Goal: Task Accomplishment & Management: Use online tool/utility

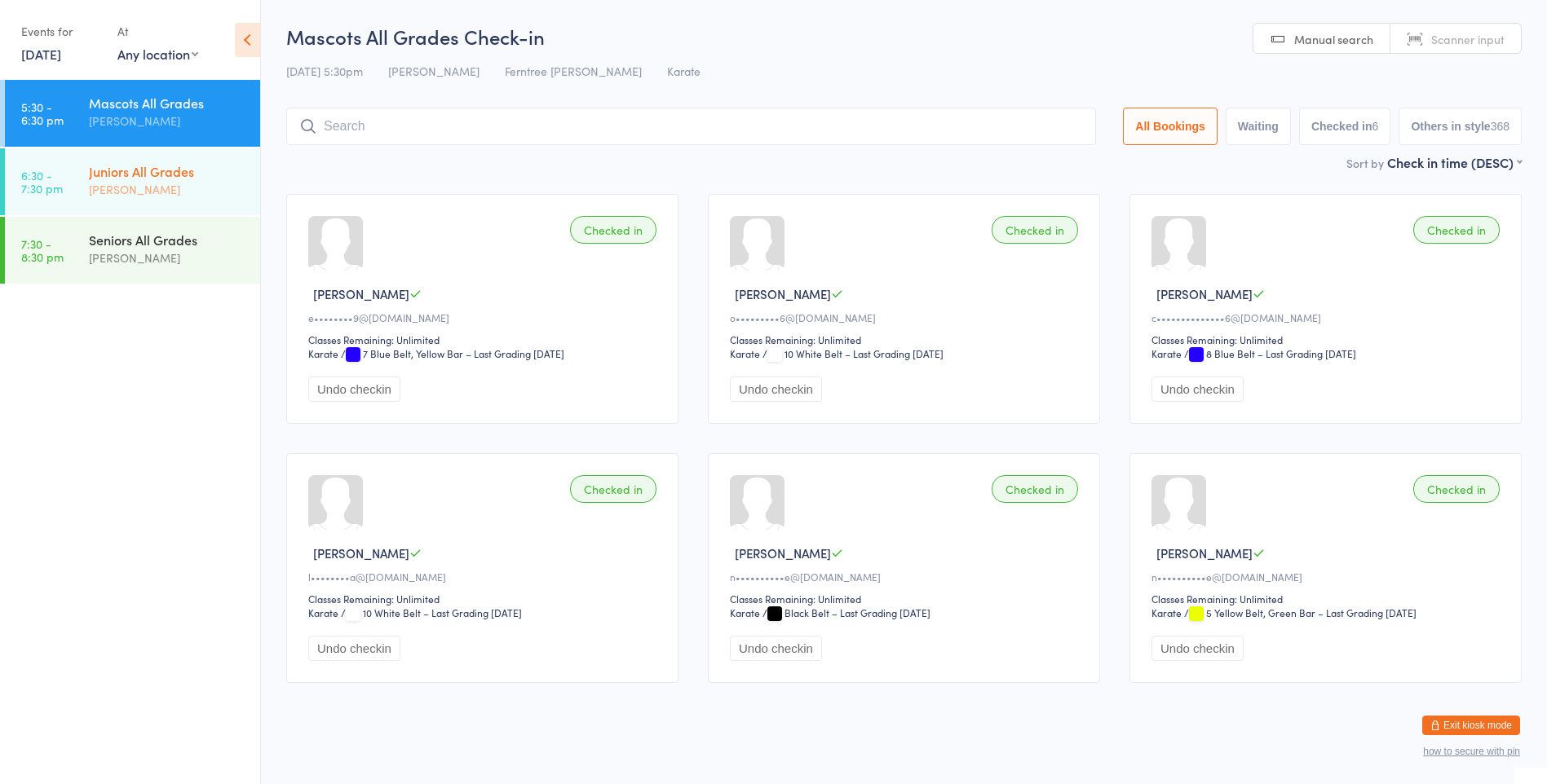
click at [116, 171] on div "Juniors All Grades" at bounding box center [168, 171] width 157 height 18
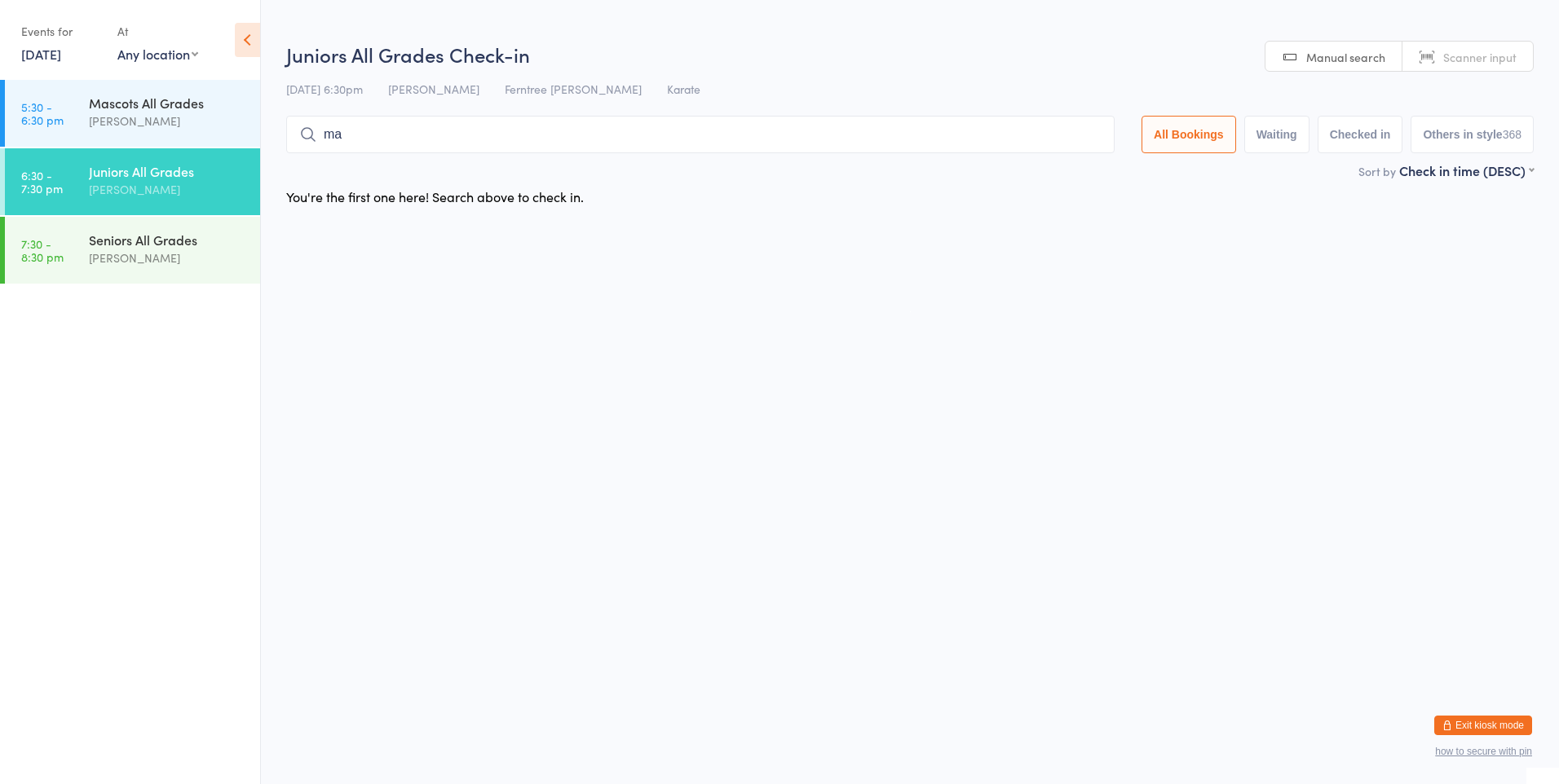
type input "mae"
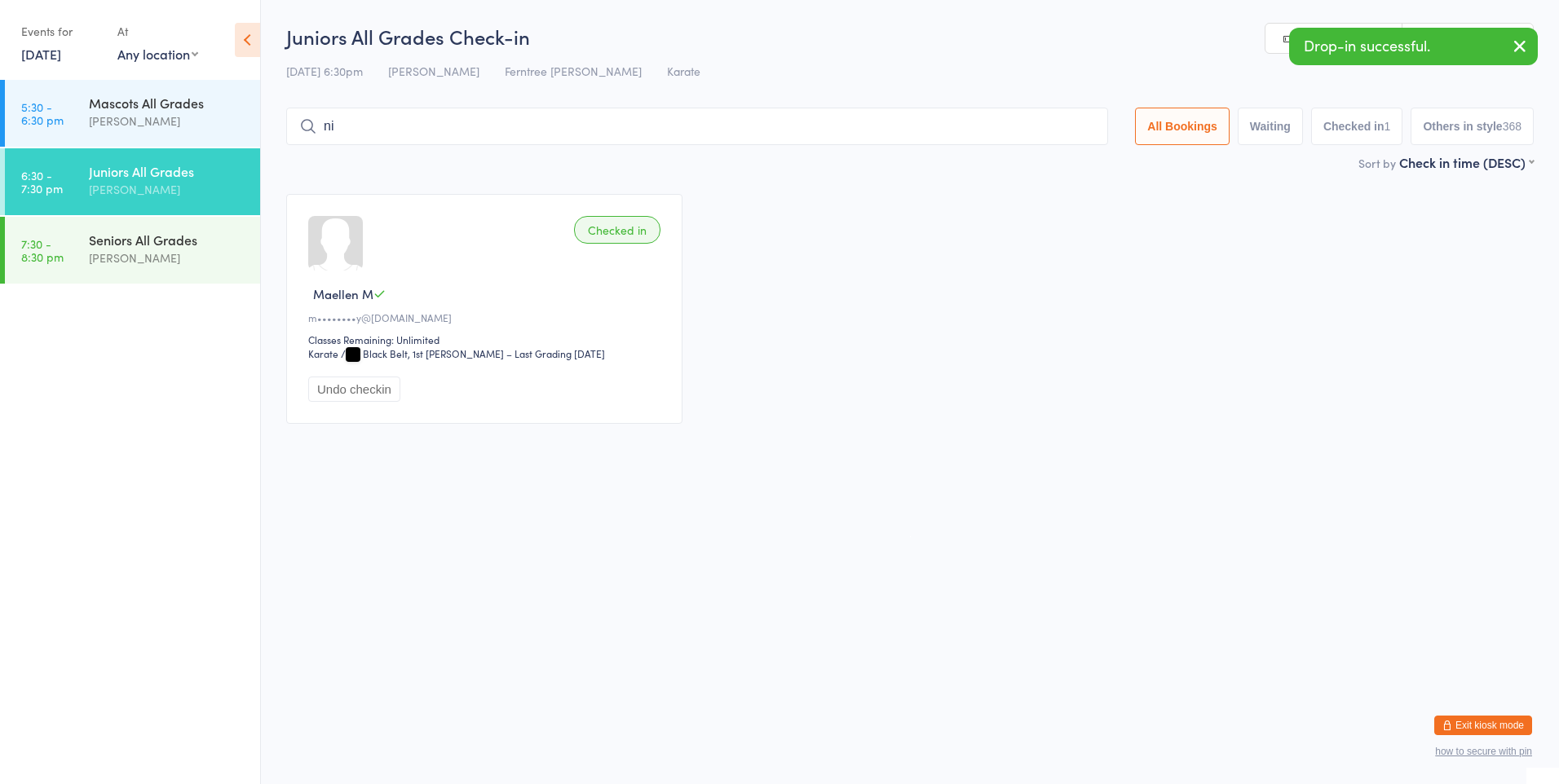
type input "nim"
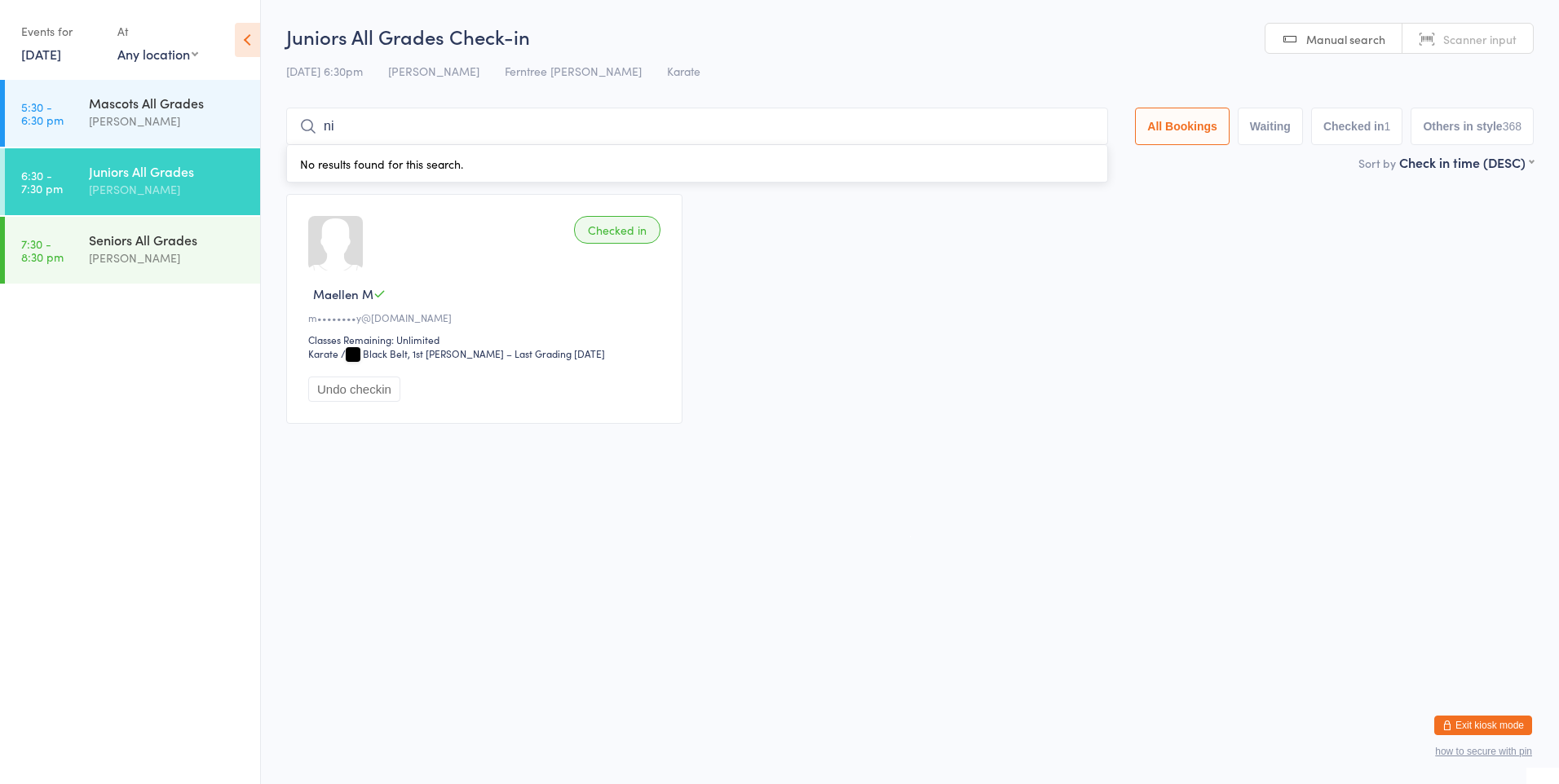
type input "nim"
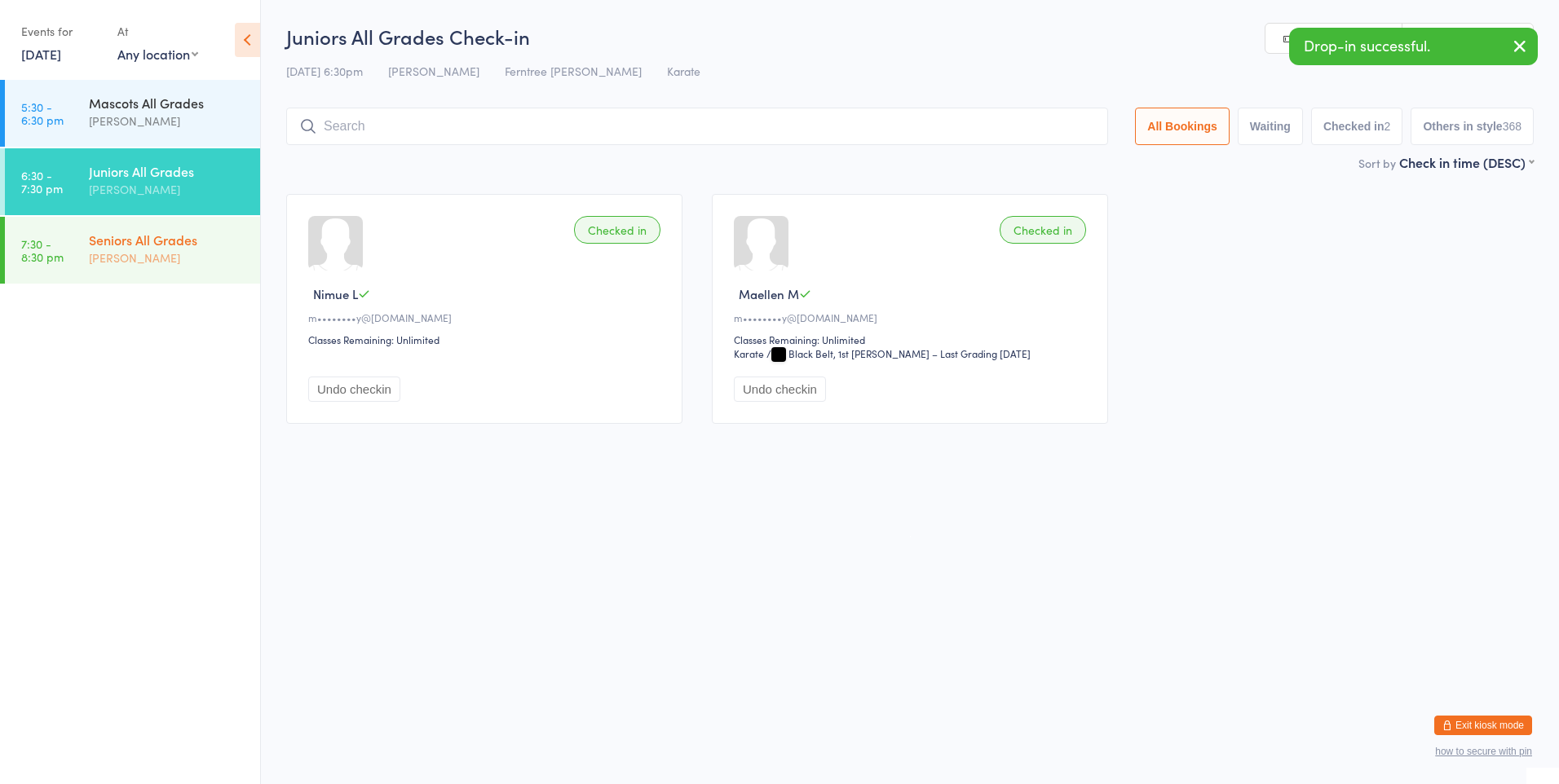
click at [157, 233] on div "Seniors All Grades" at bounding box center [168, 239] width 157 height 18
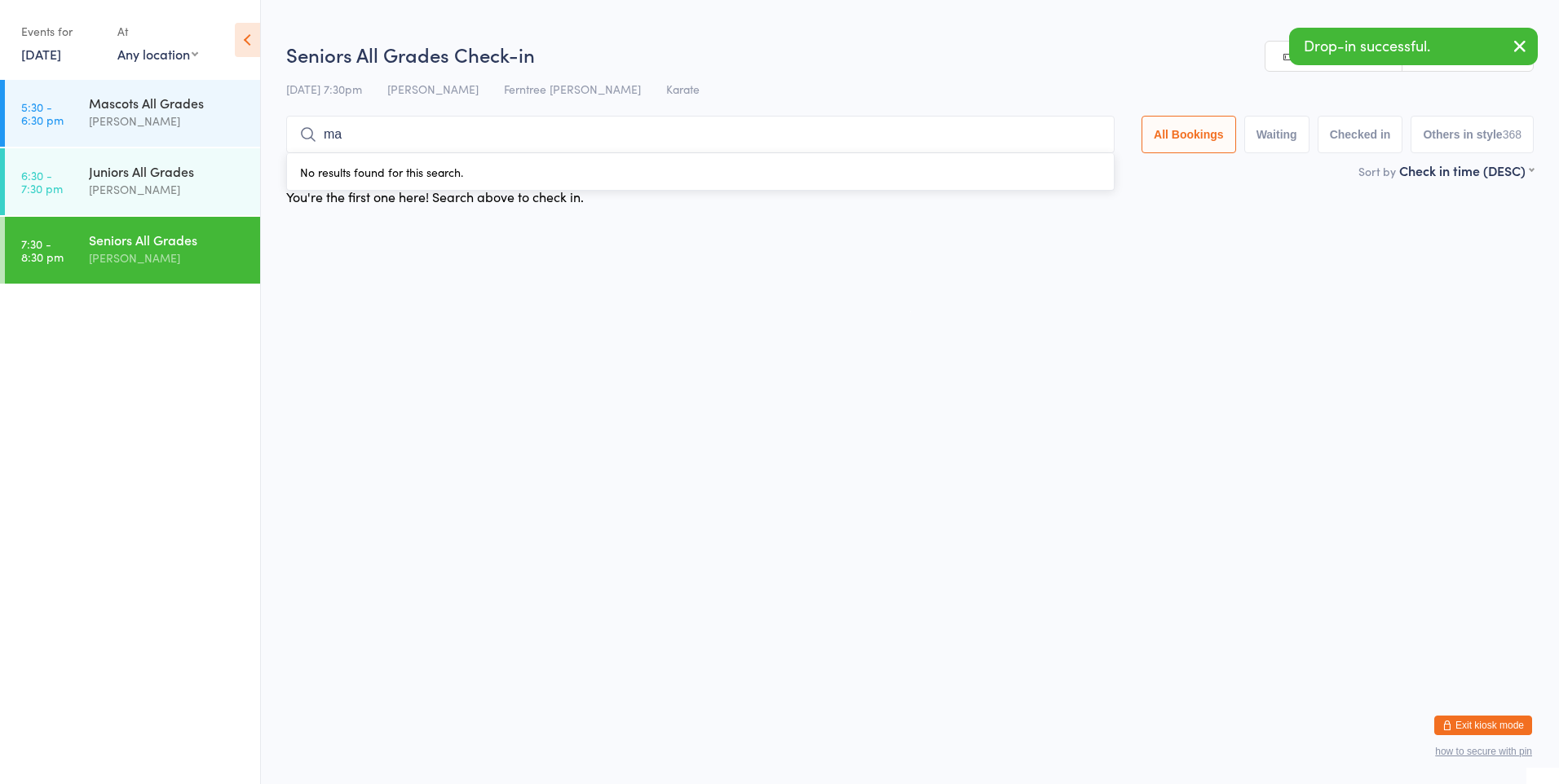
type input "mae"
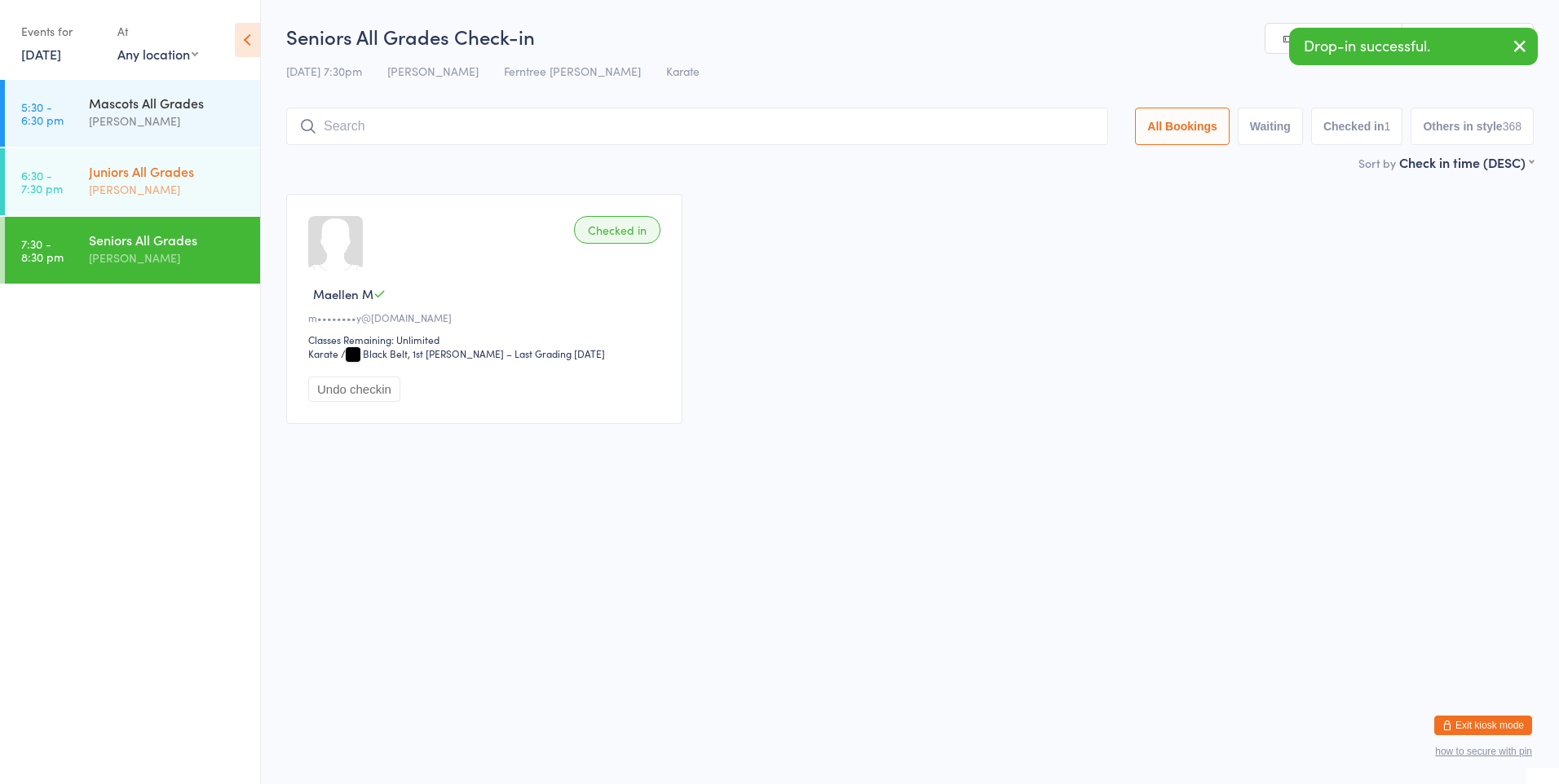
click at [156, 180] on div "Juniors All Grades" at bounding box center [168, 171] width 157 height 18
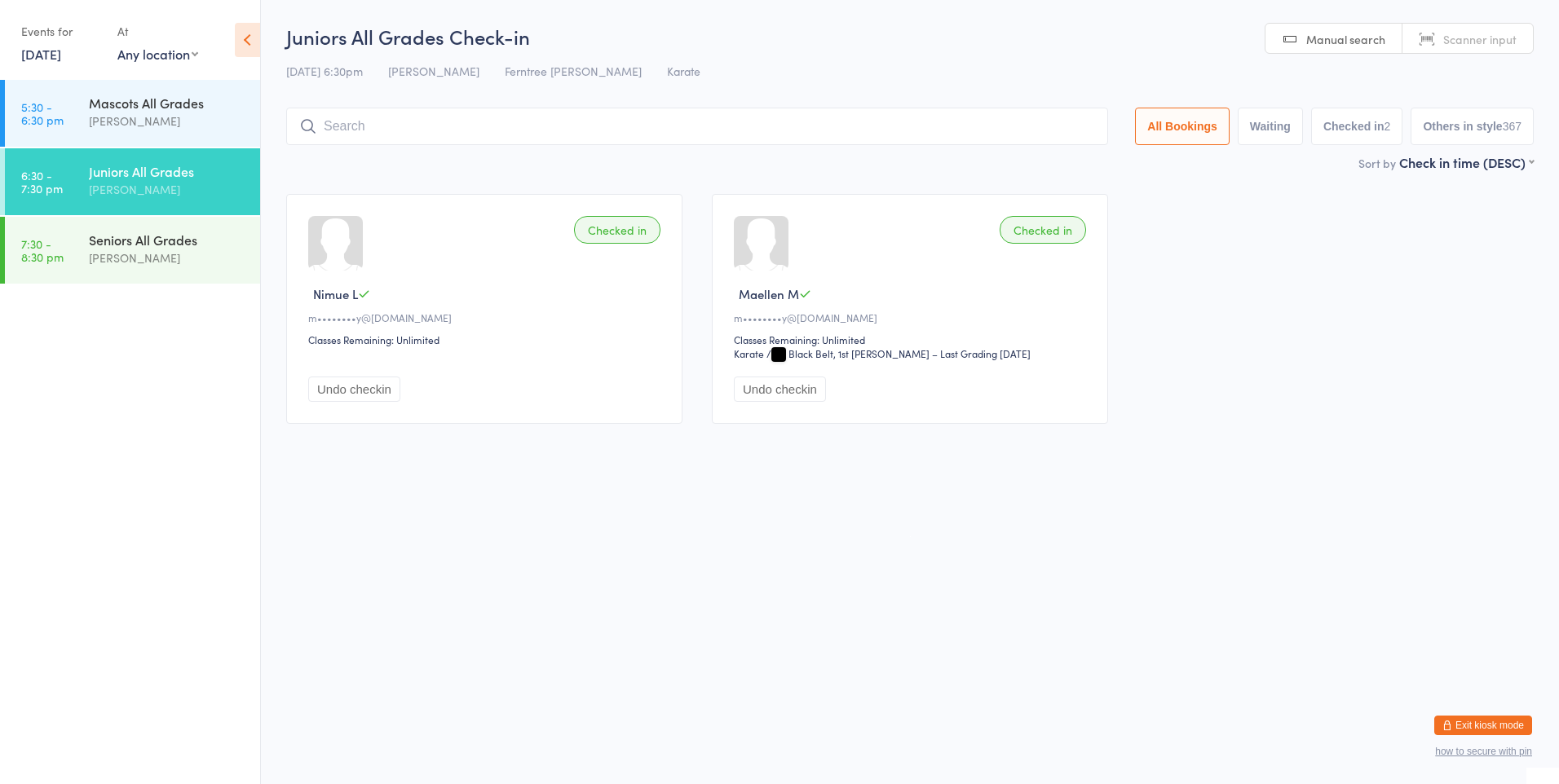
click at [184, 184] on div "[PERSON_NAME]" at bounding box center [168, 189] width 157 height 19
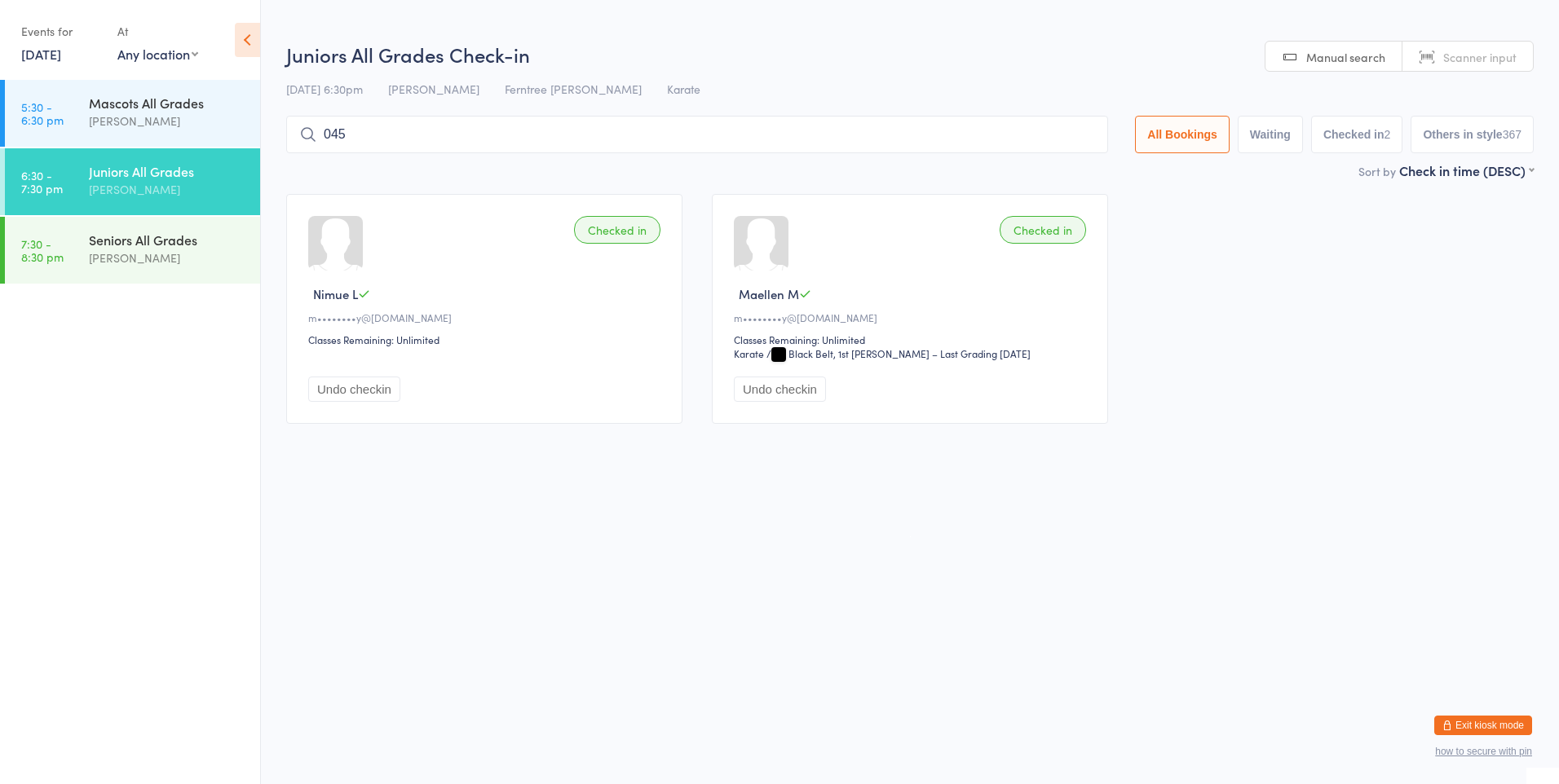
type input "0452"
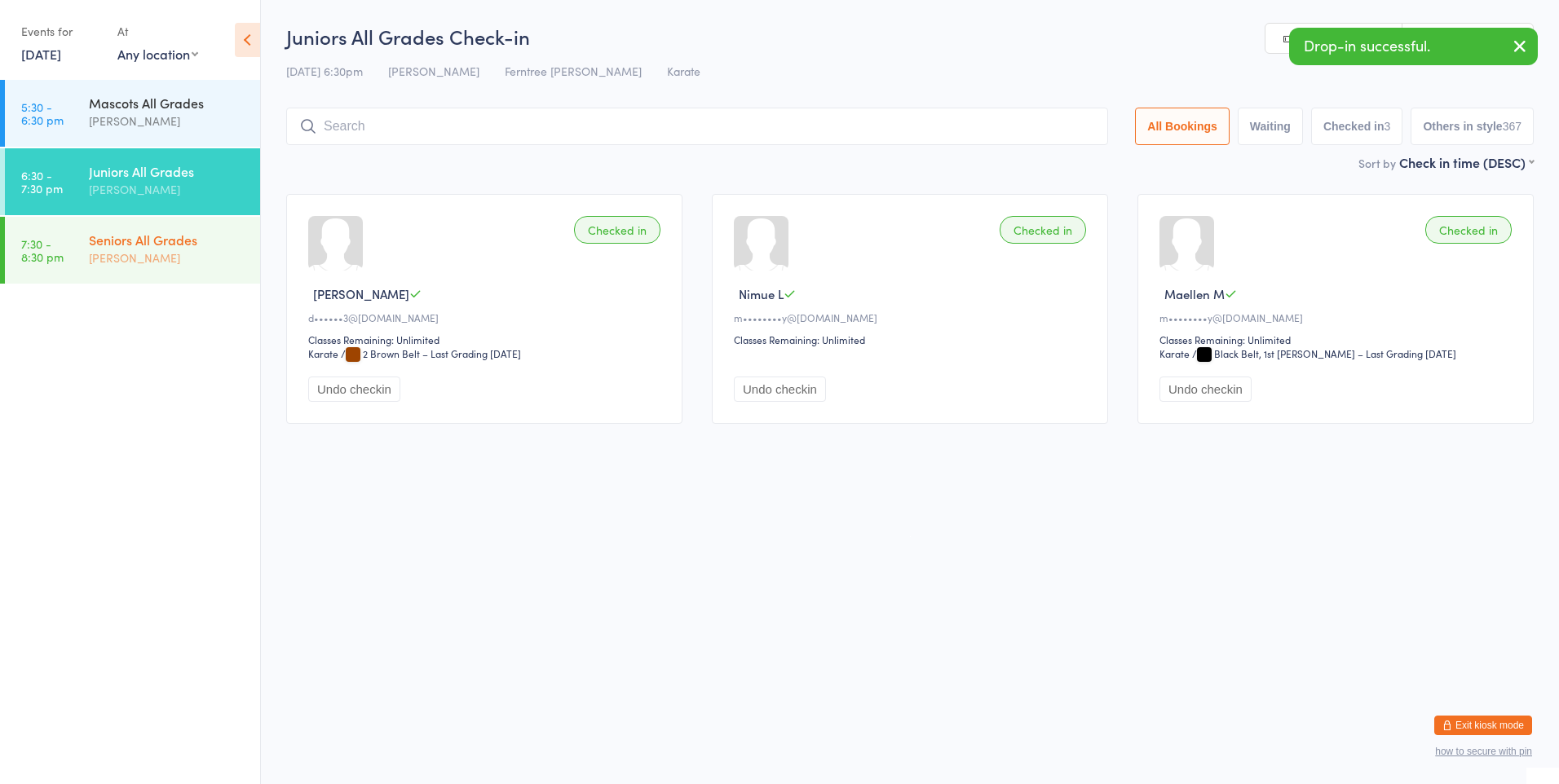
click at [239, 260] on div "[PERSON_NAME]" at bounding box center [168, 257] width 157 height 19
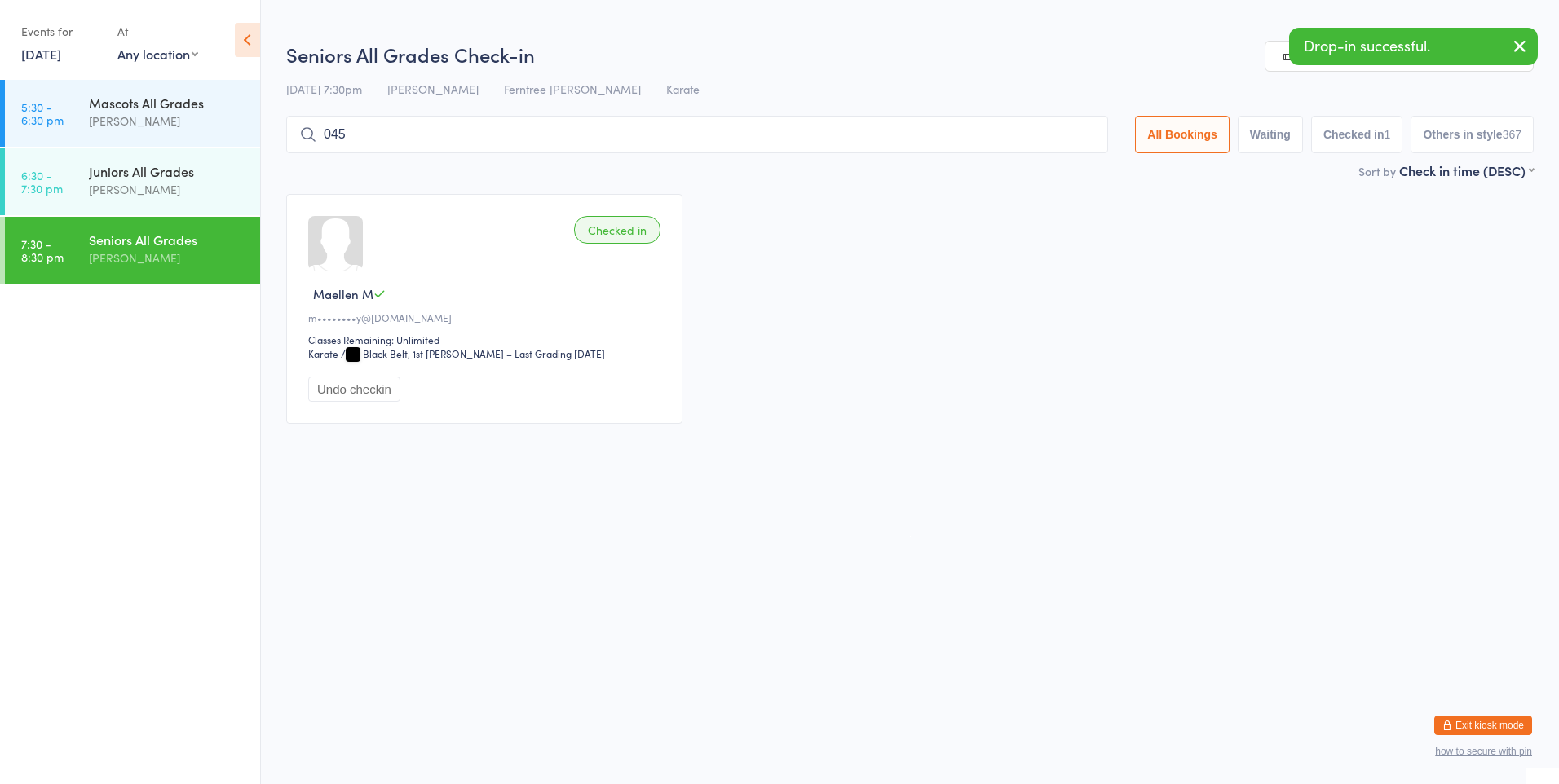
type input "0452"
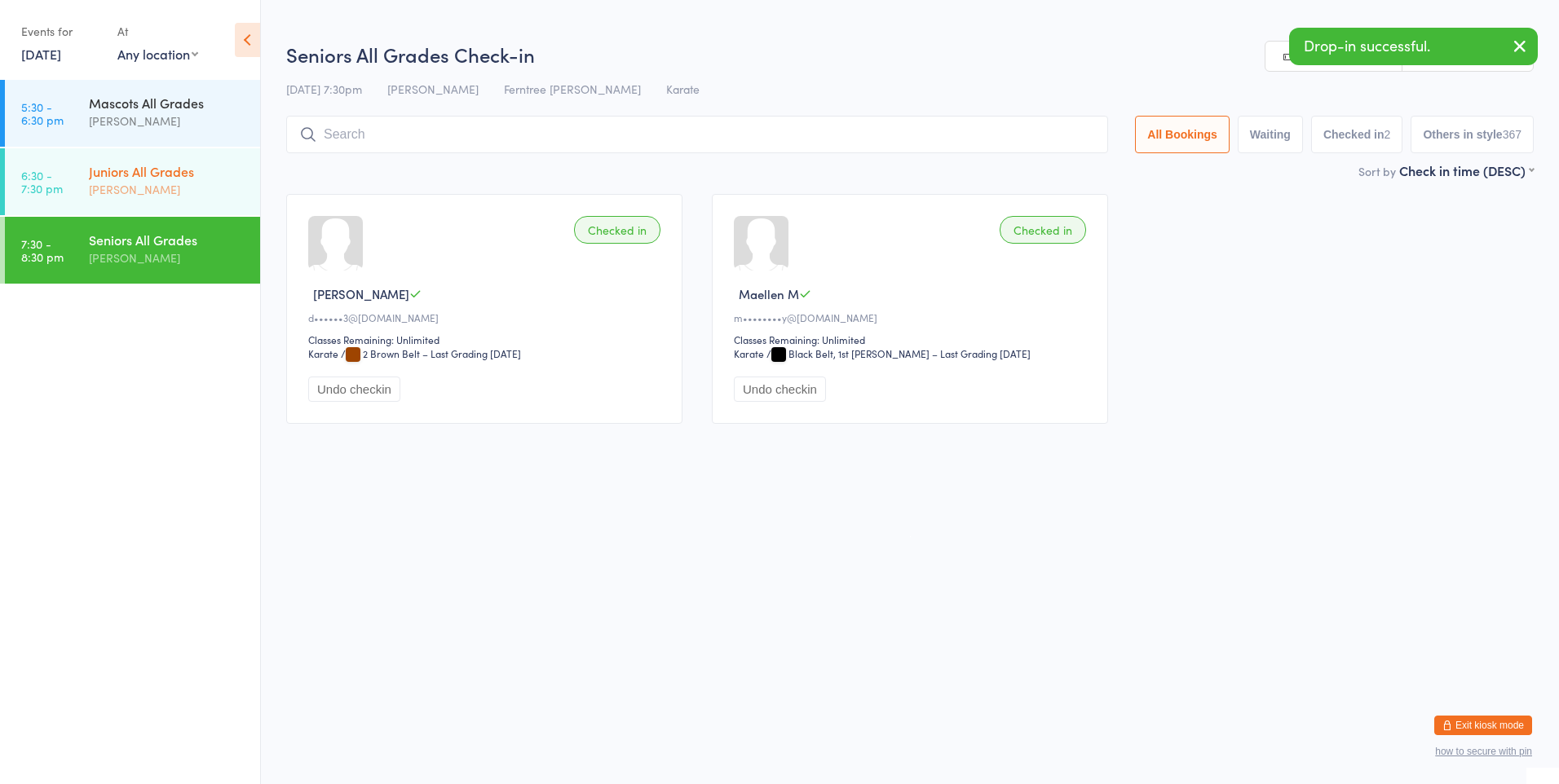
click at [225, 189] on div "[PERSON_NAME]" at bounding box center [168, 189] width 157 height 19
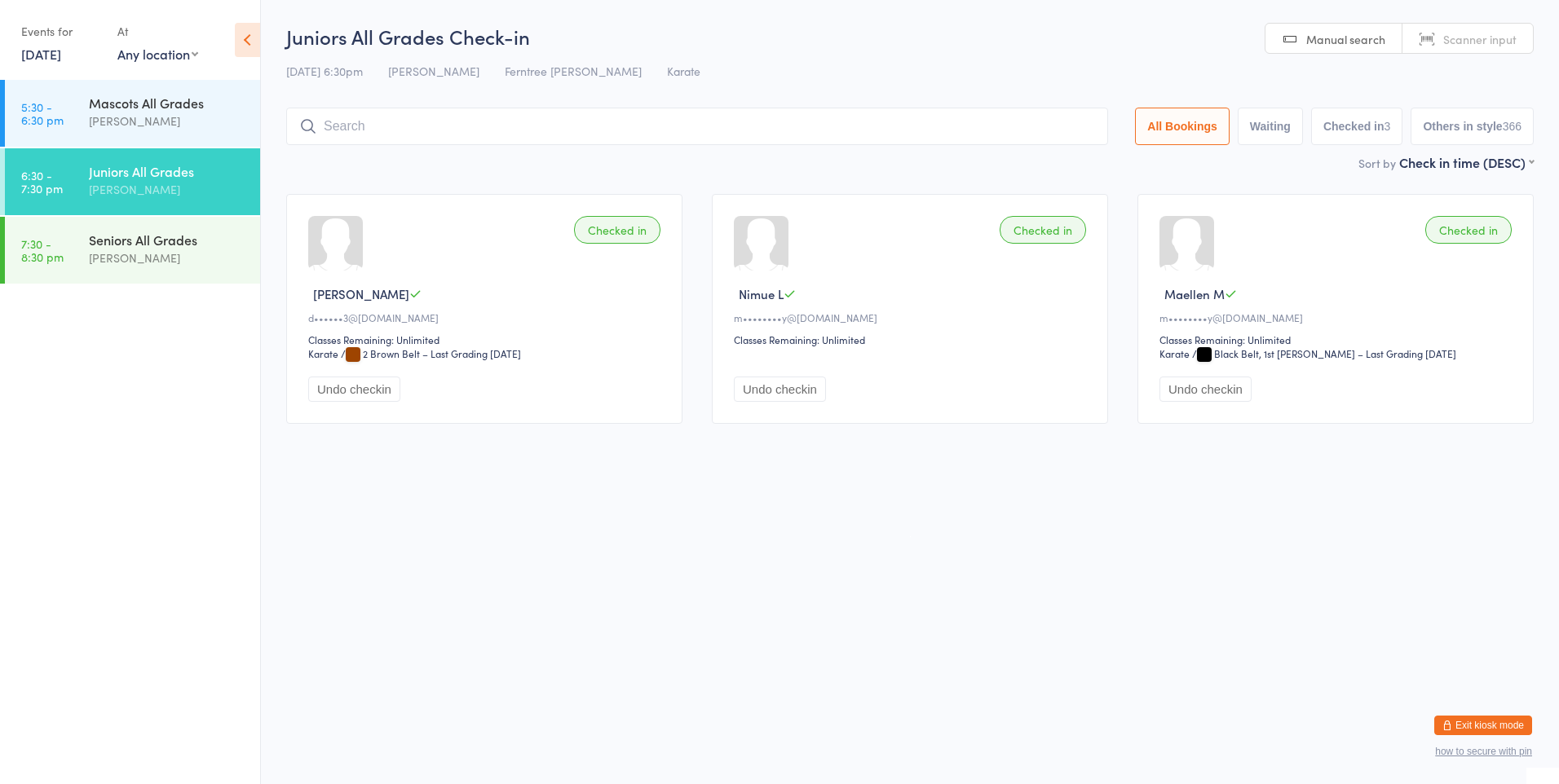
click at [395, 132] on input "search" at bounding box center [697, 126] width 822 height 38
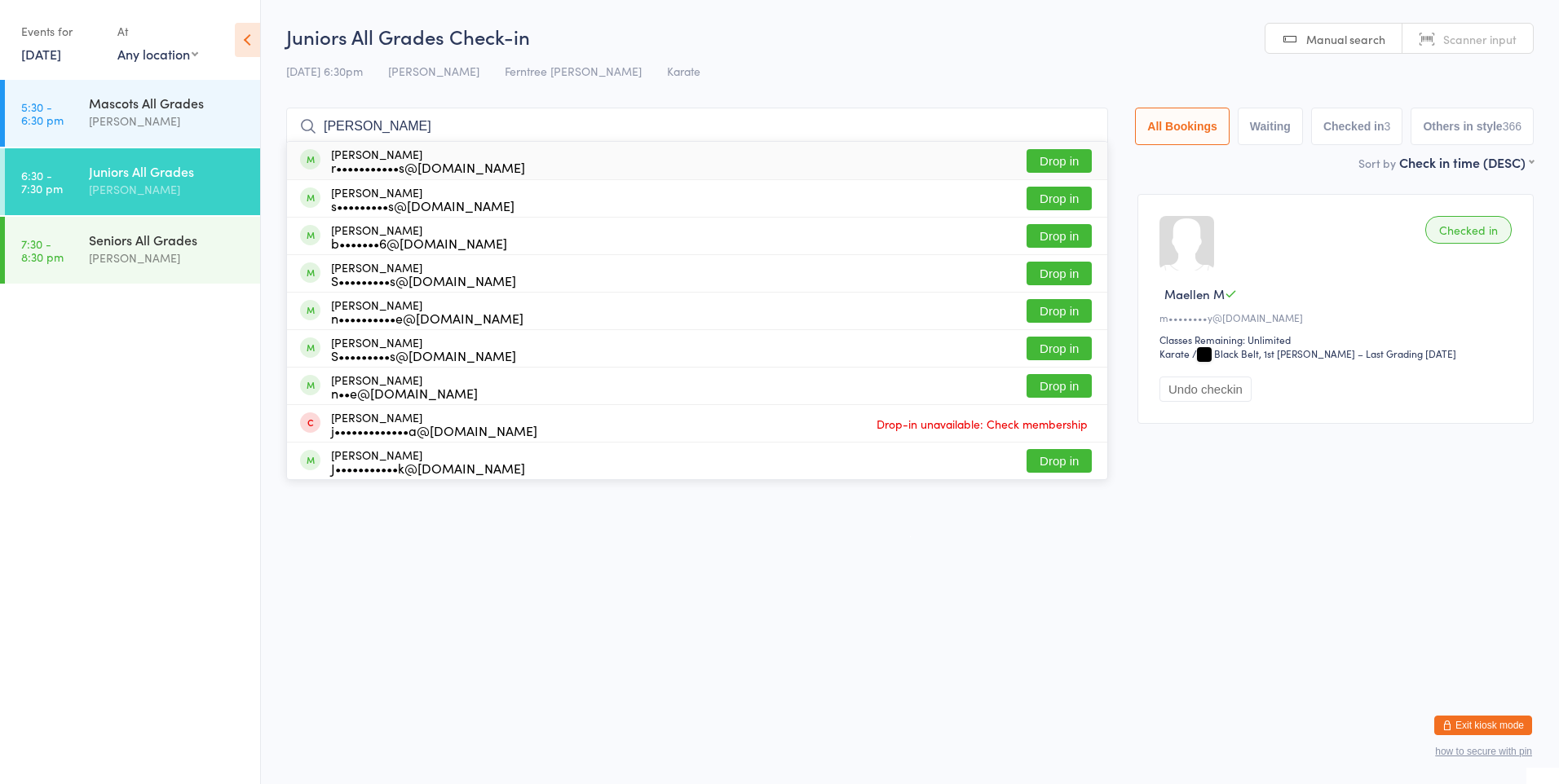
type input "[PERSON_NAME]"
click at [1028, 164] on button "Drop in" at bounding box center [1060, 161] width 66 height 24
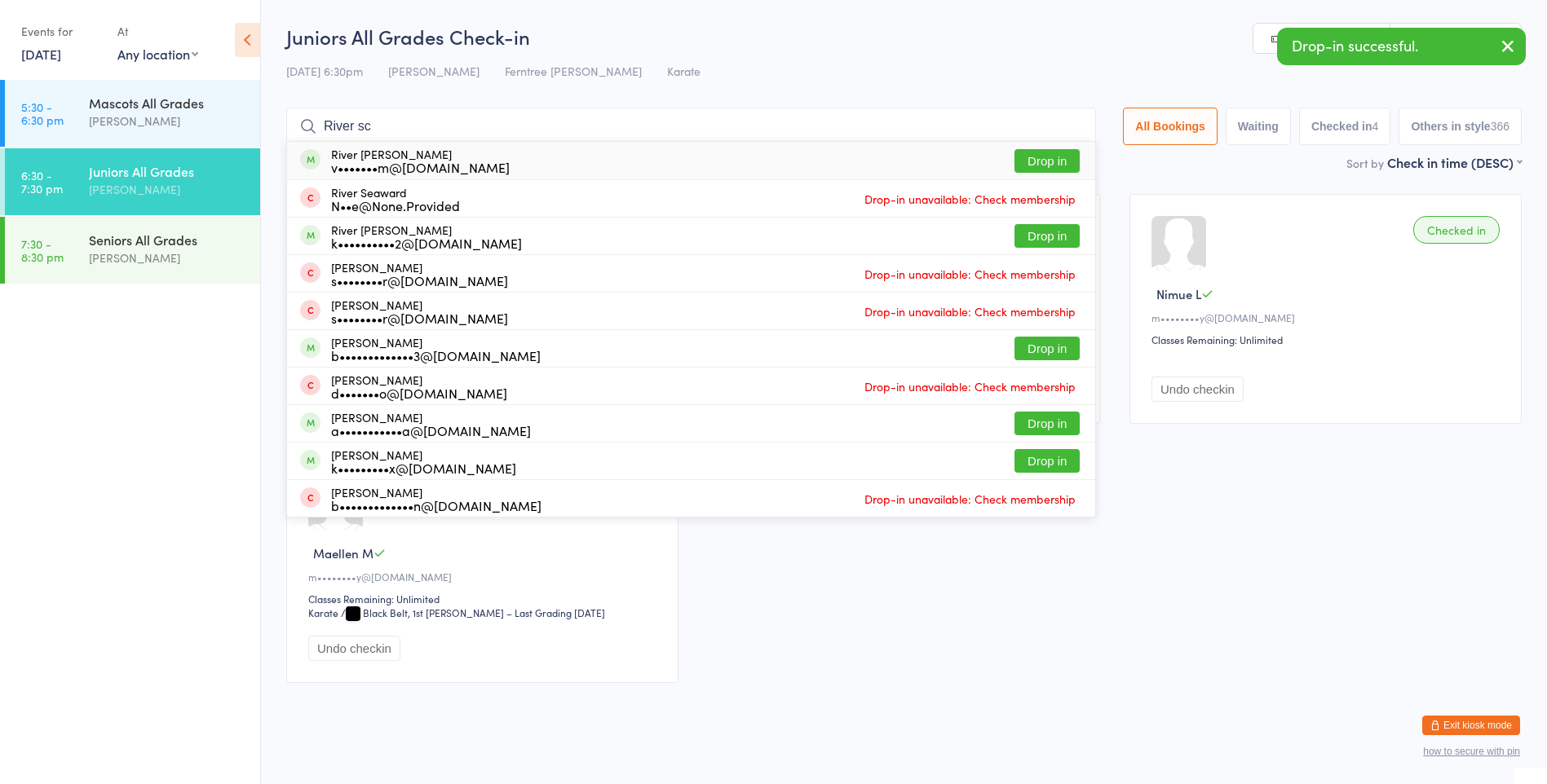
type input "River sc"
click at [1031, 167] on button "Drop in" at bounding box center [1048, 161] width 66 height 24
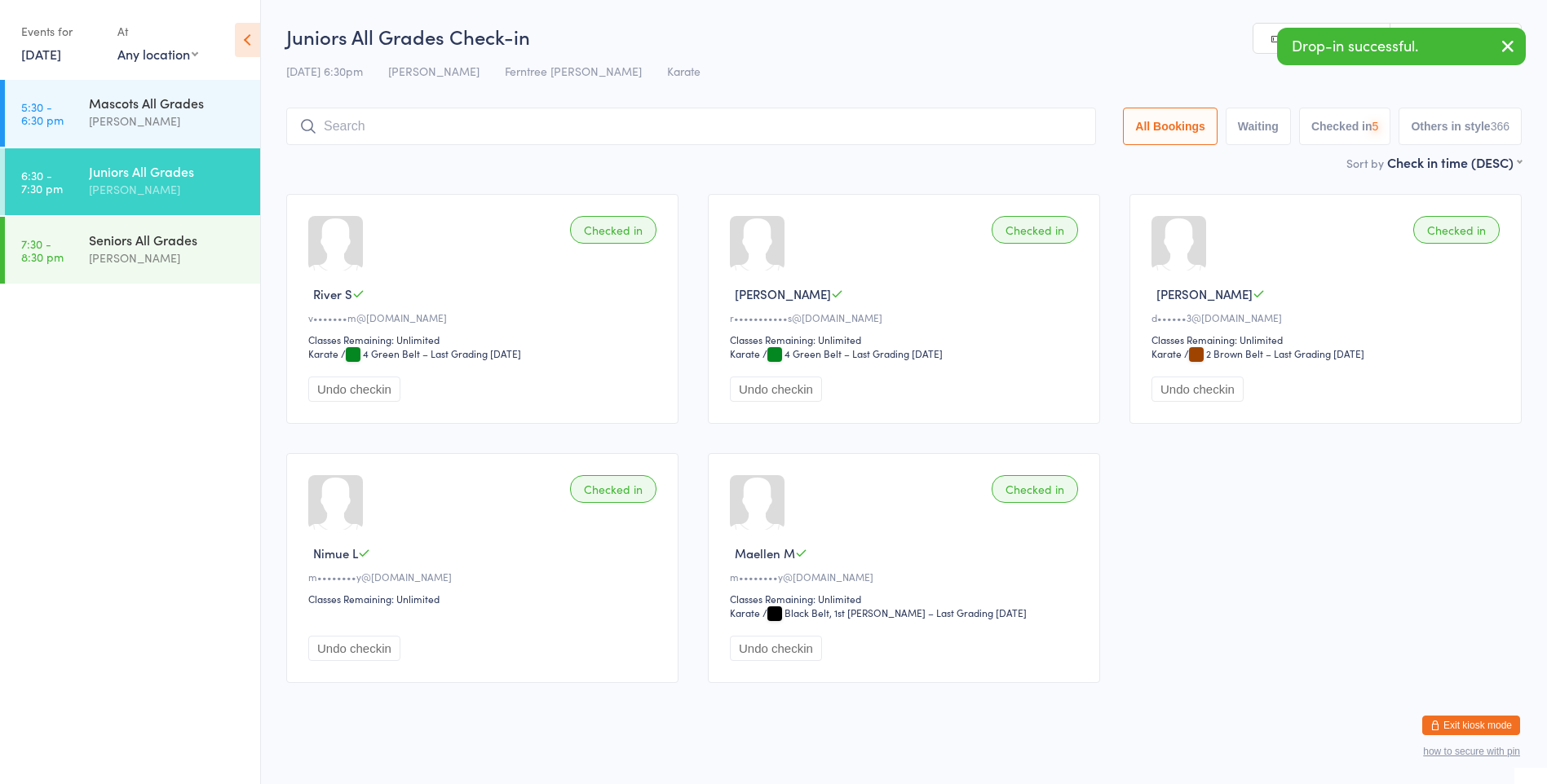
click at [776, 62] on div "[DATE] 6:30pm [PERSON_NAME] Ferntree Gully Dojo Karate" at bounding box center [904, 70] width 1235 height 27
click at [354, 127] on input "search" at bounding box center [690, 126] width 809 height 38
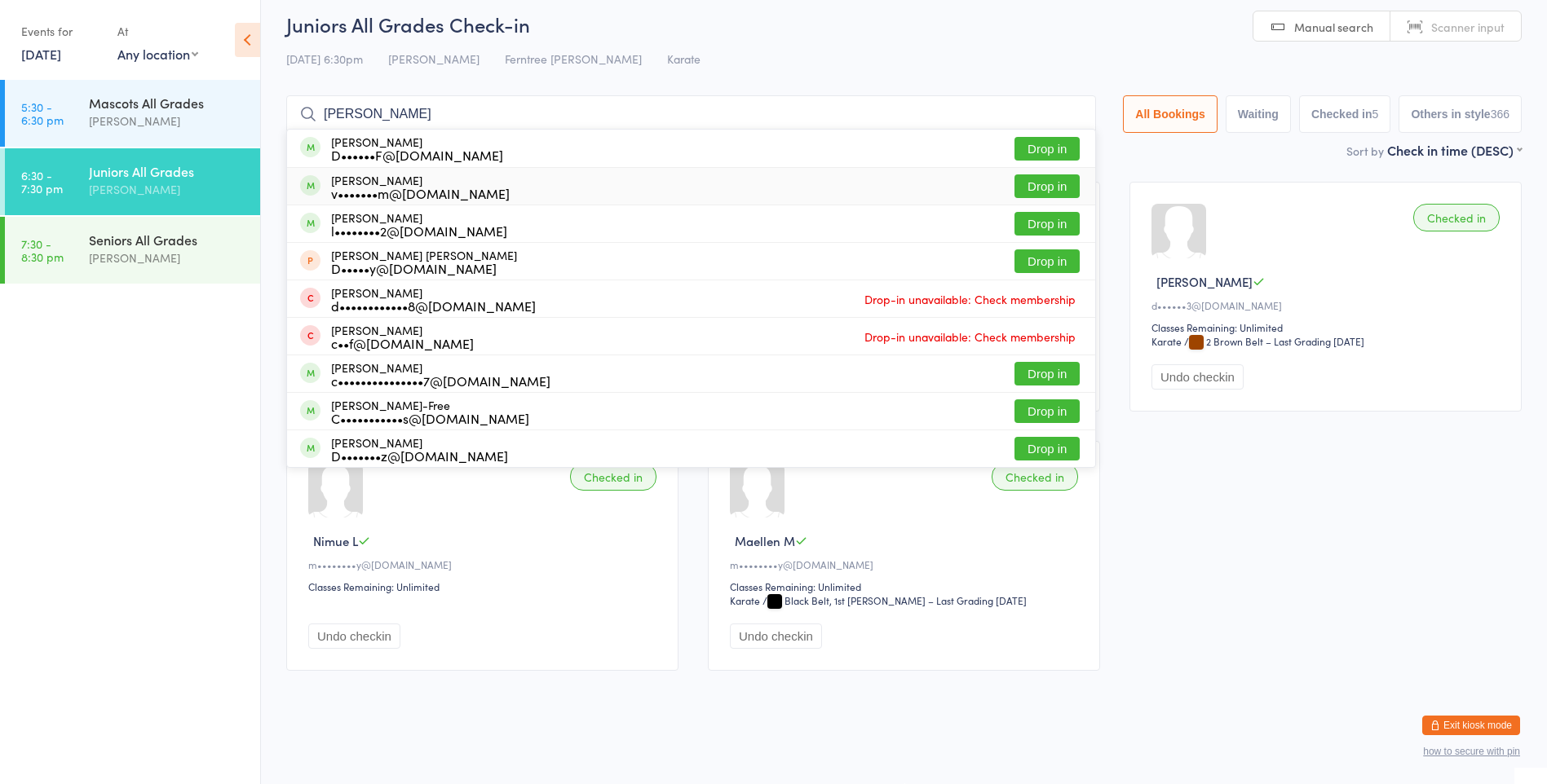
type input "[PERSON_NAME]"
click at [1038, 180] on button "Drop in" at bounding box center [1048, 187] width 66 height 24
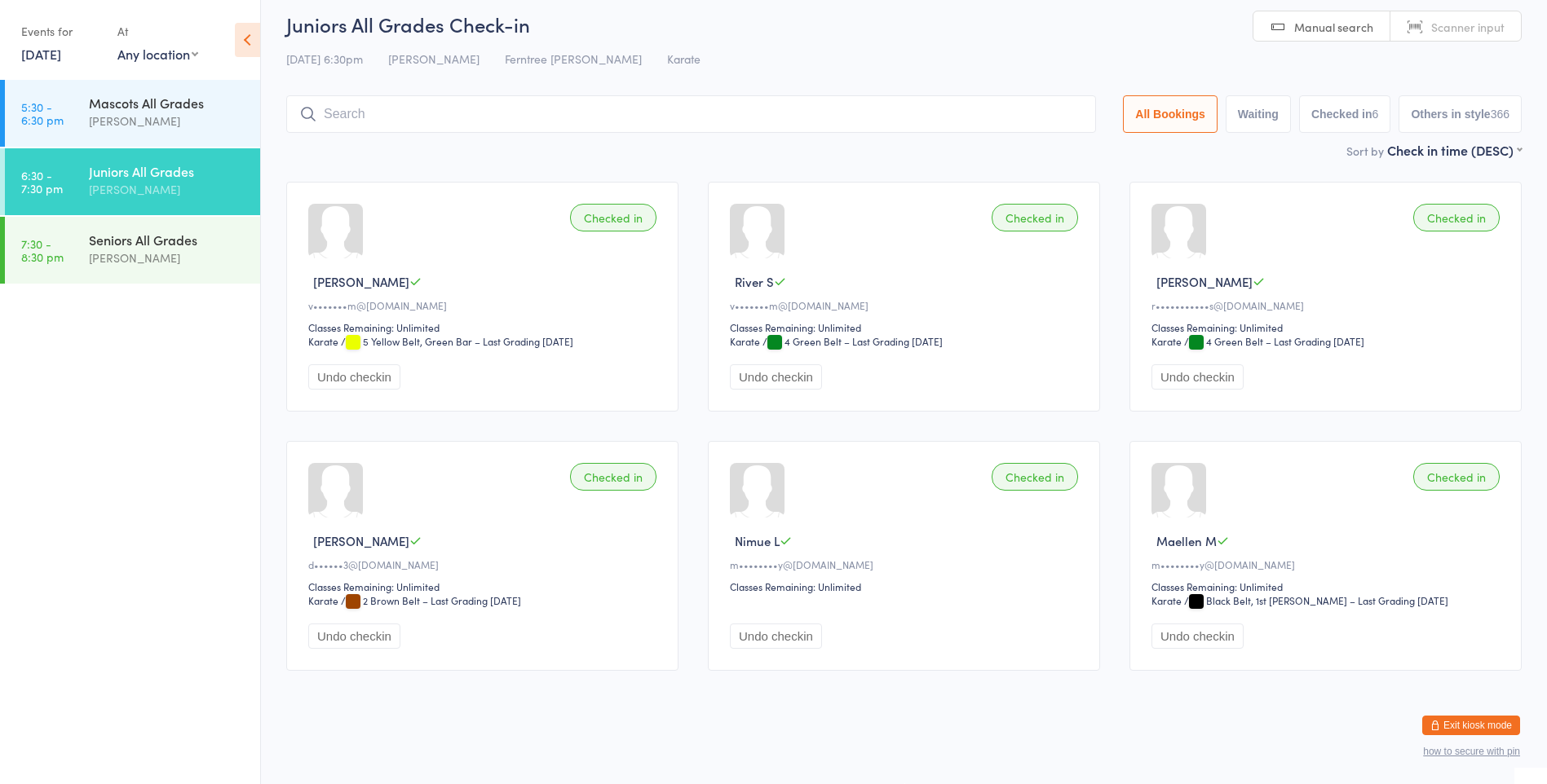
click at [349, 98] on input "search" at bounding box center [690, 114] width 809 height 38
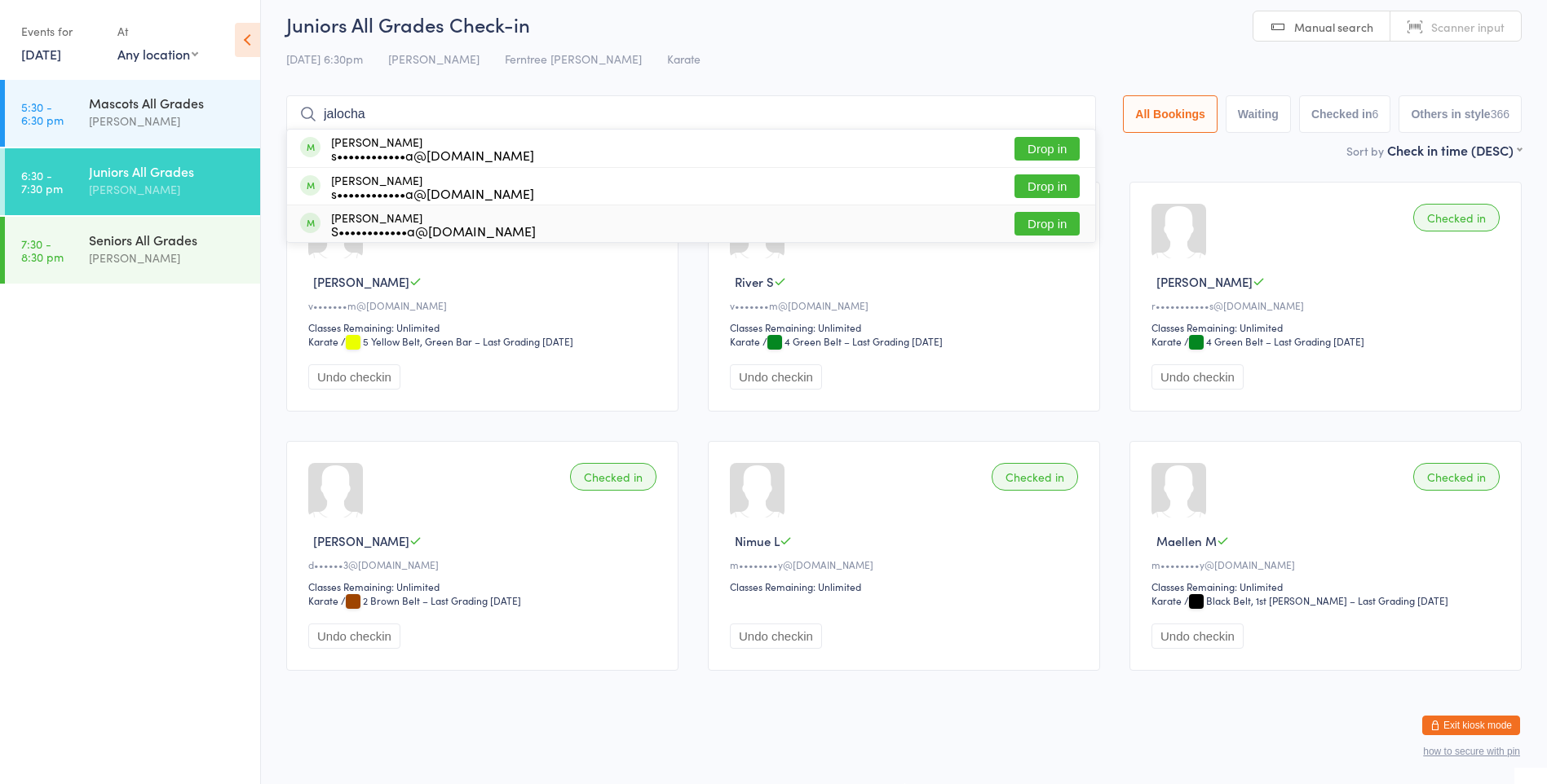
type input "jalocha"
click at [1015, 227] on button "Drop in" at bounding box center [1048, 224] width 66 height 24
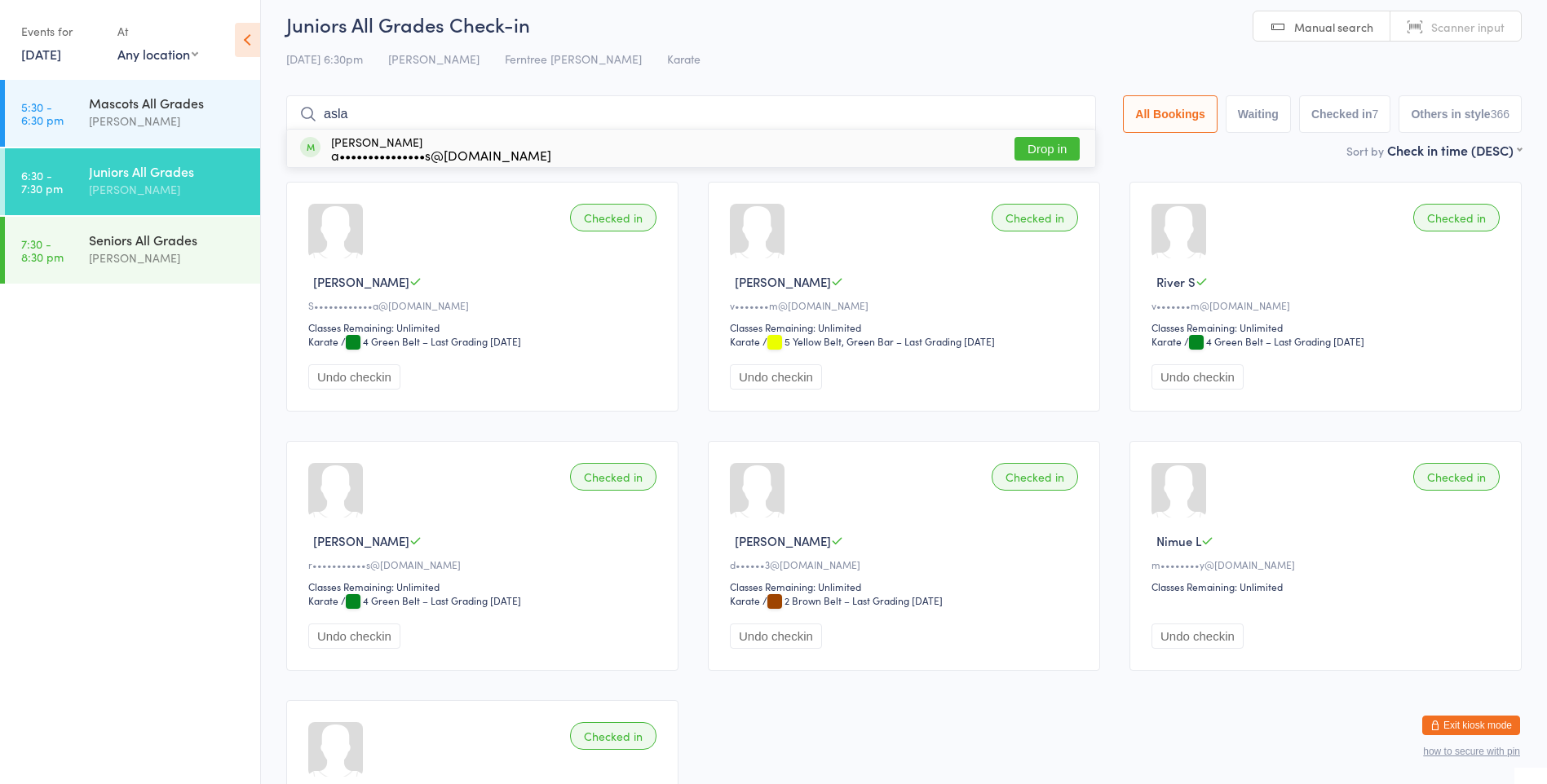
type input "asla"
click at [554, 153] on div "[PERSON_NAME] a•••••••••••••••s@[DOMAIN_NAME] Drop in" at bounding box center [691, 149] width 808 height 38
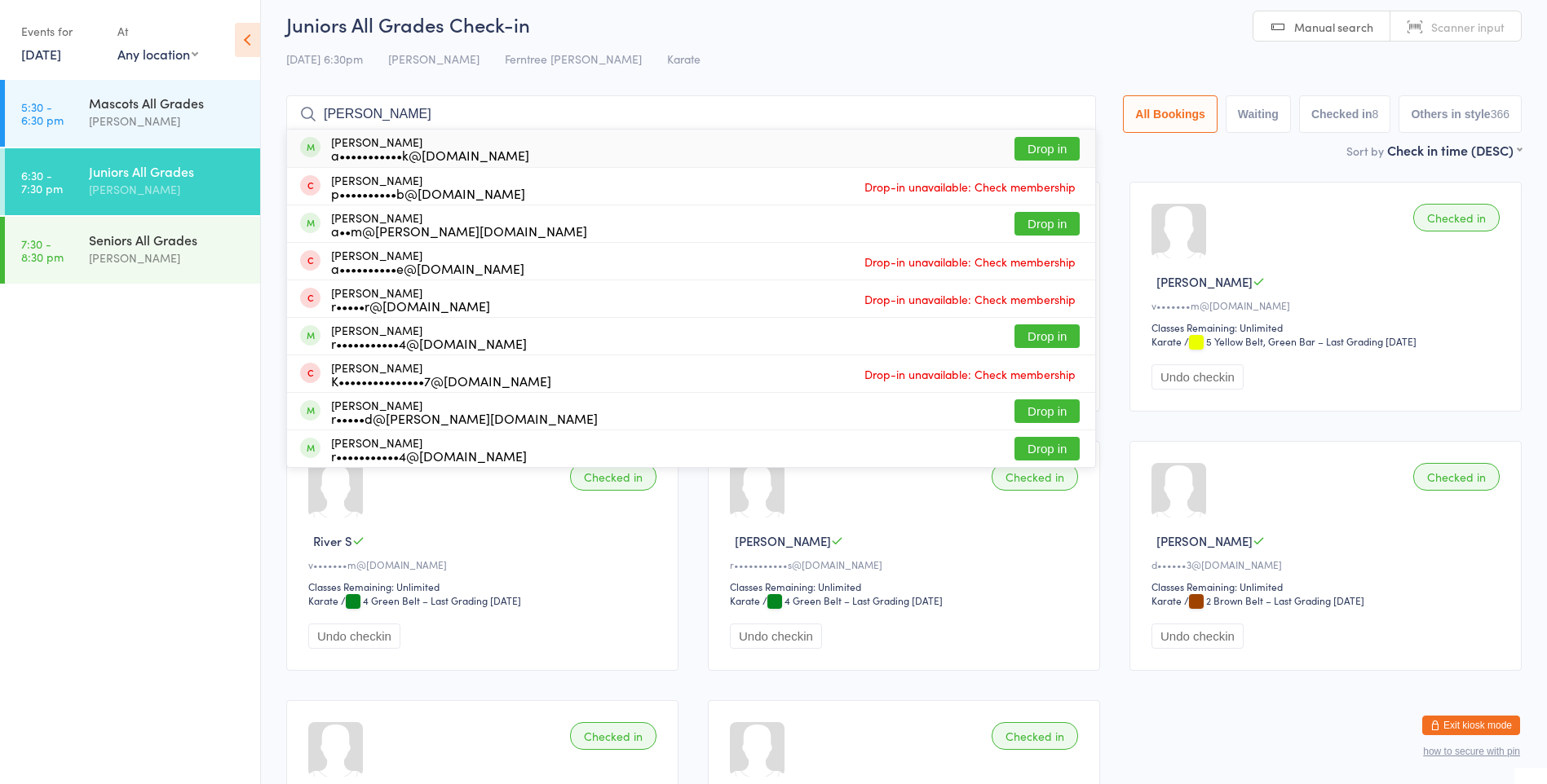
type input "[PERSON_NAME]"
click at [438, 156] on div "a•••••••••••k@[DOMAIN_NAME]" at bounding box center [430, 154] width 199 height 13
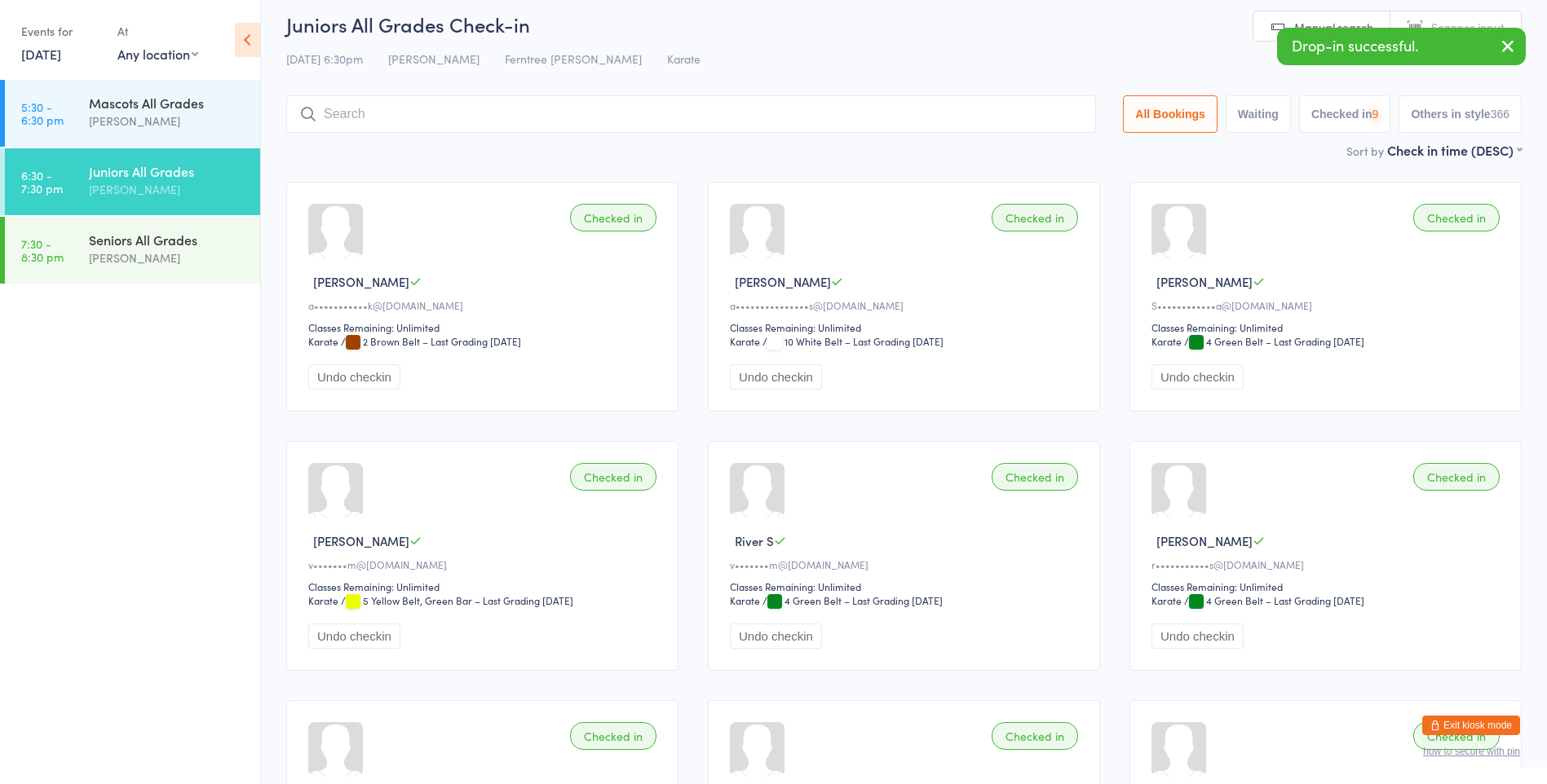
type input "e"
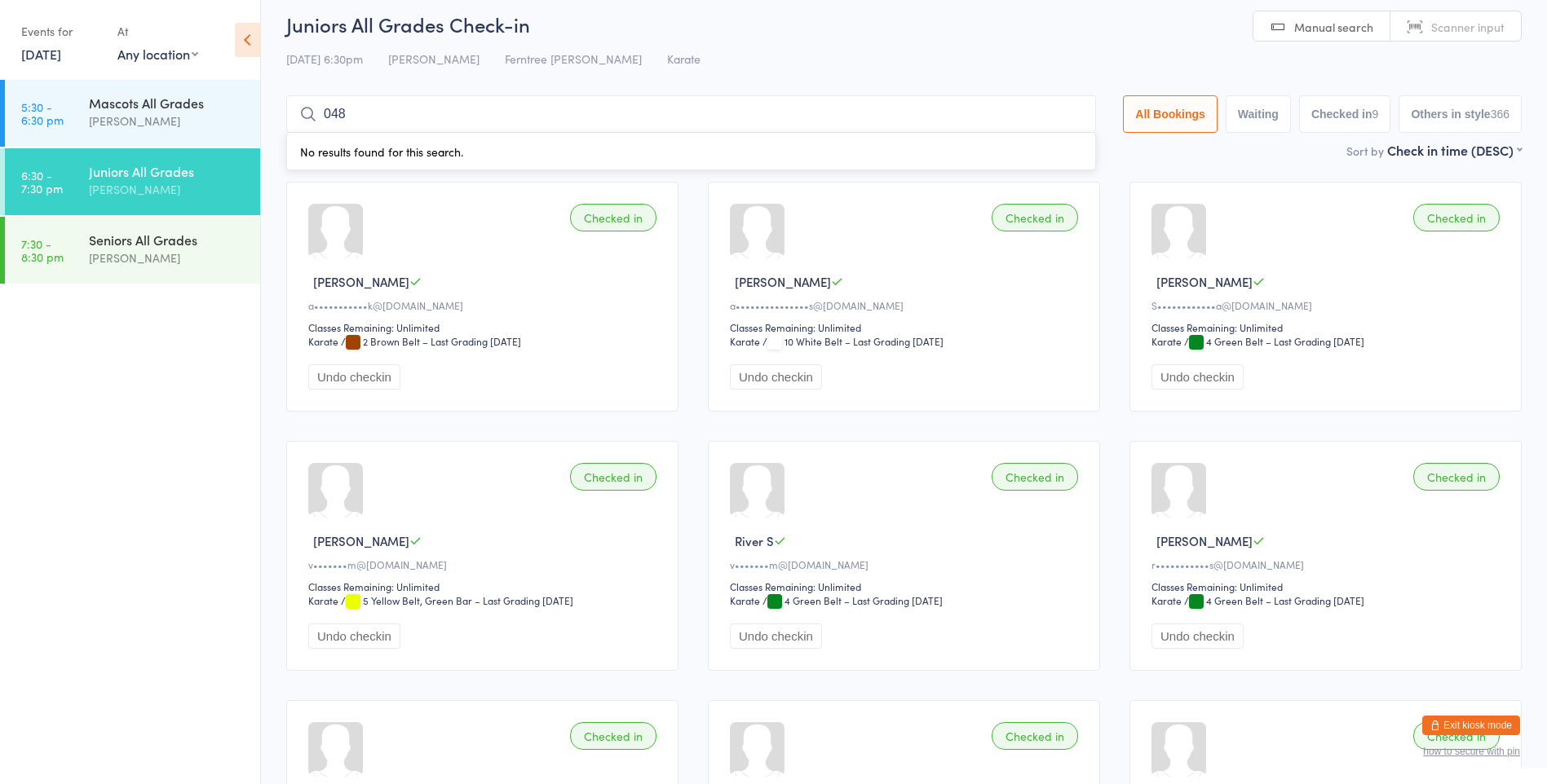
type input "0487"
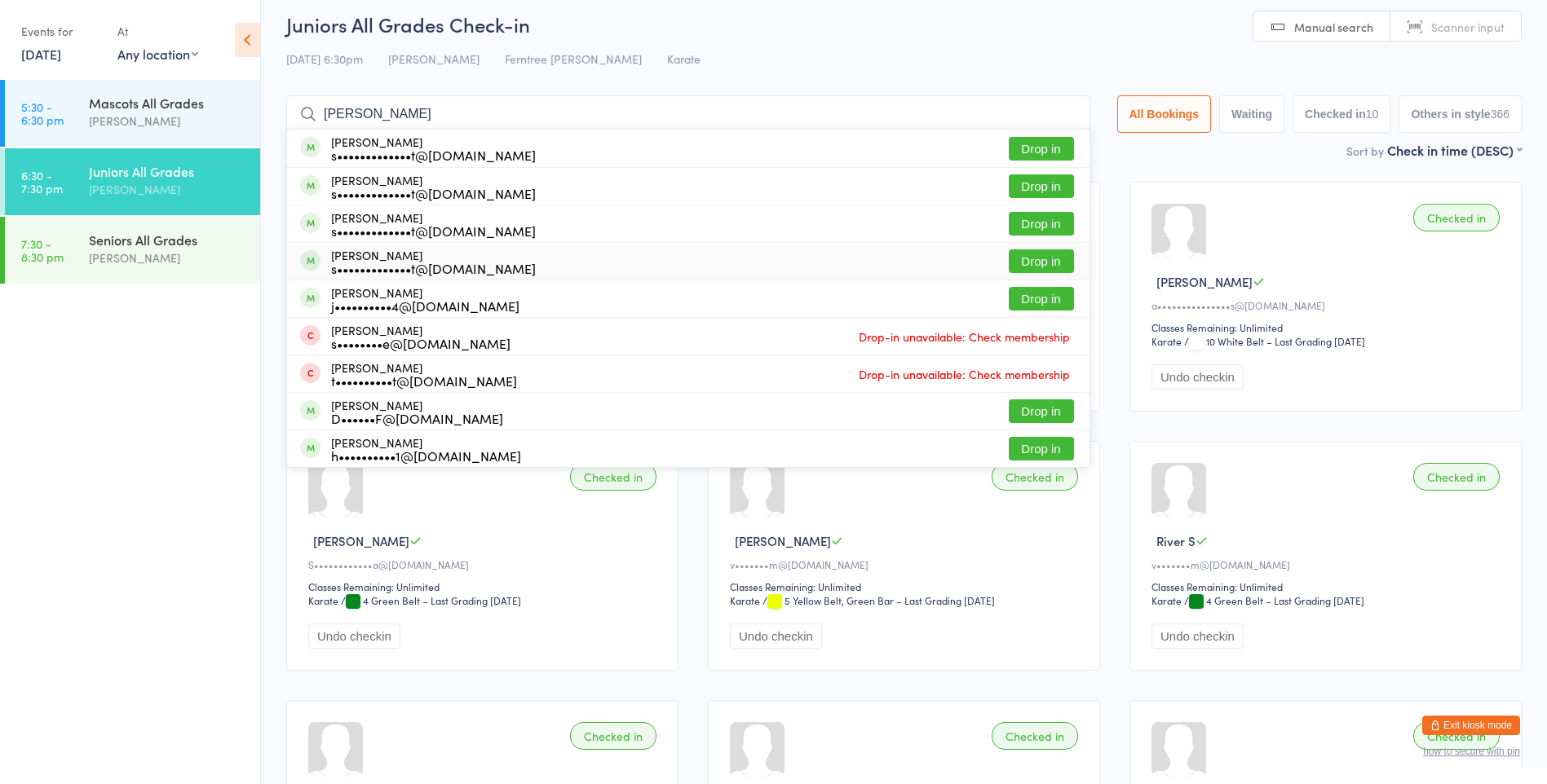
type input "[PERSON_NAME]"
click at [461, 252] on div "[PERSON_NAME] s•••••••••••••t@[DOMAIN_NAME]" at bounding box center [433, 261] width 205 height 26
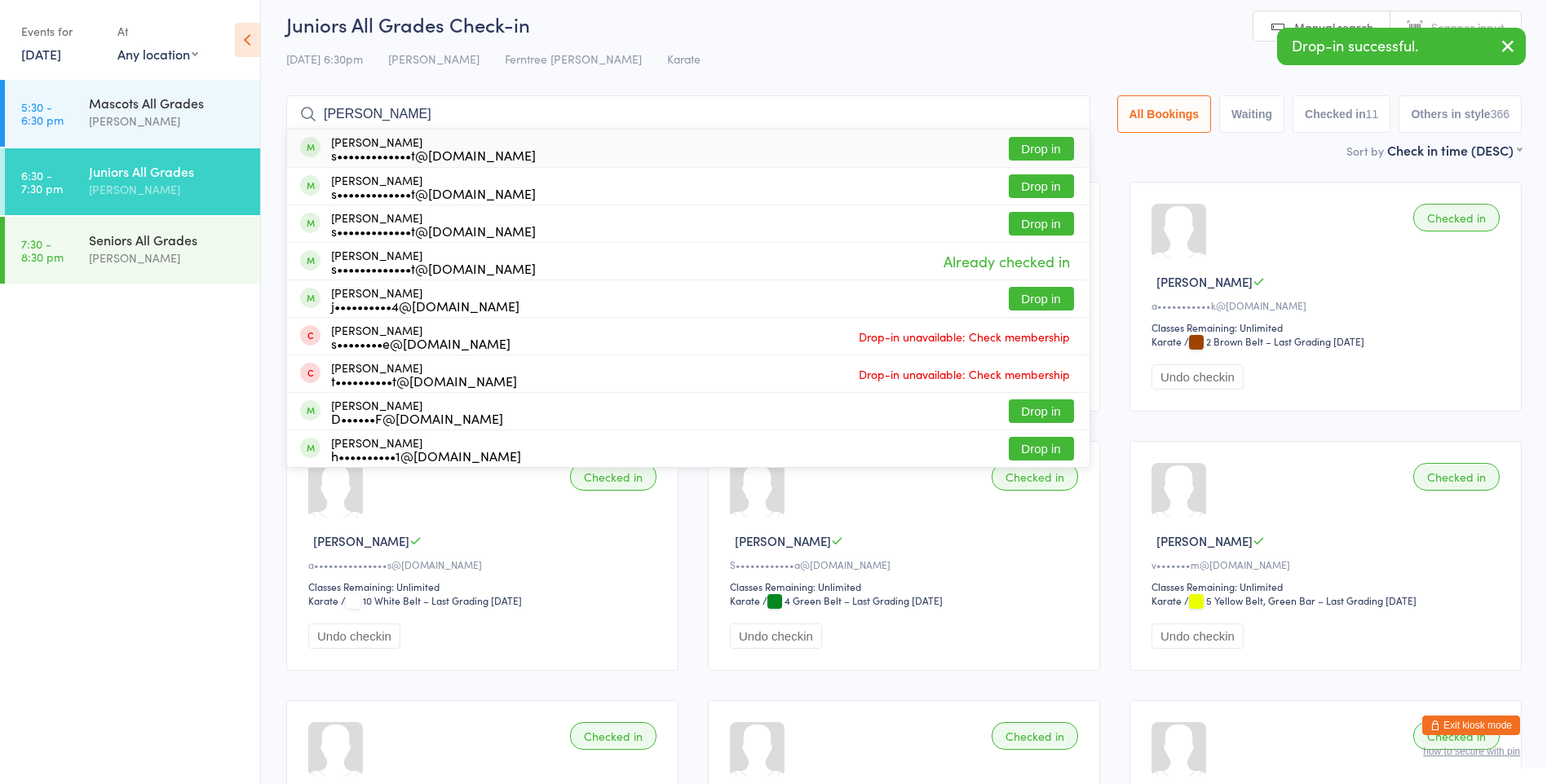
type input "[PERSON_NAME]"
click at [442, 148] on div "s•••••••••••••t@[DOMAIN_NAME]" at bounding box center [433, 154] width 205 height 13
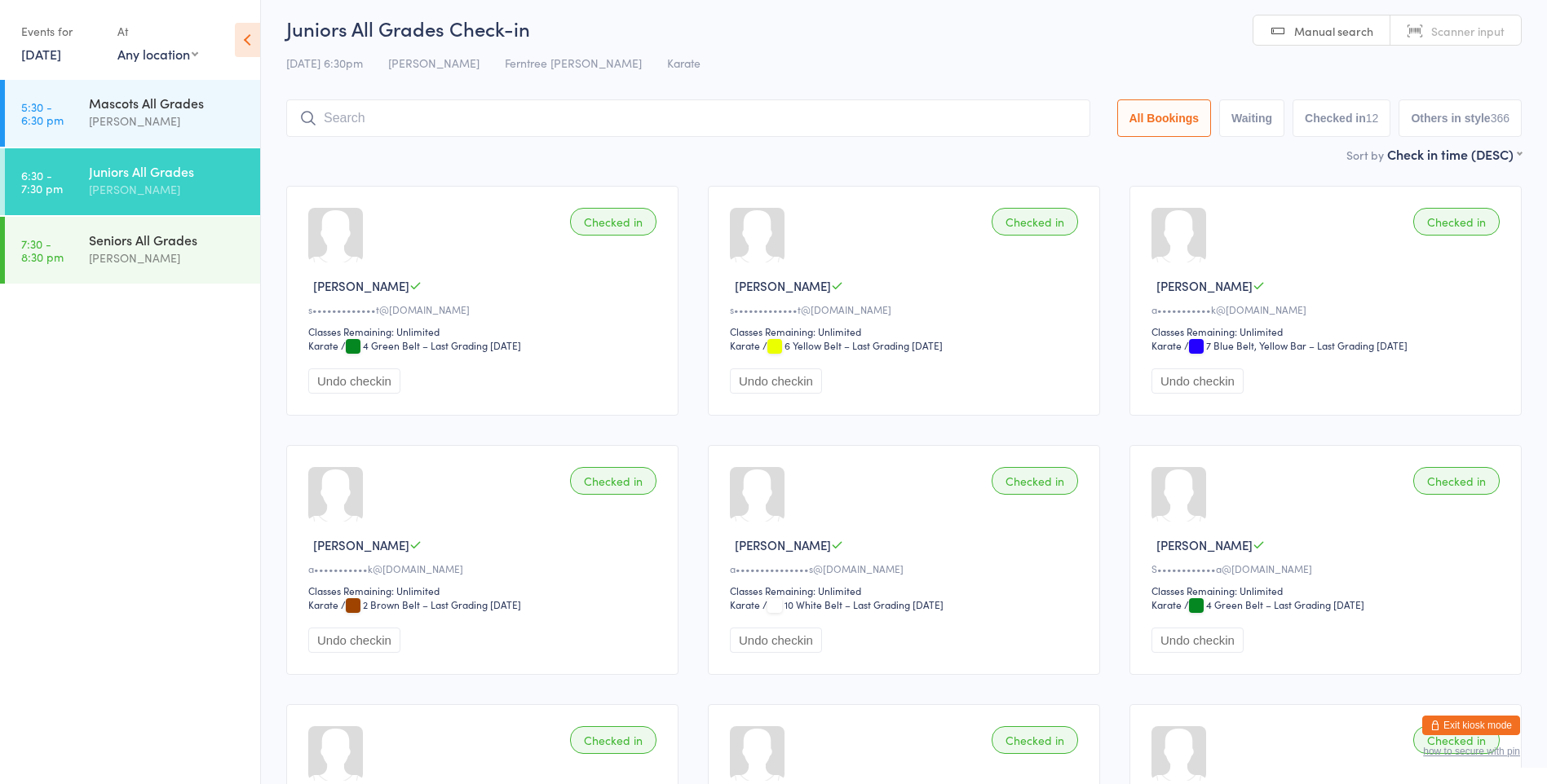
scroll to position [0, 0]
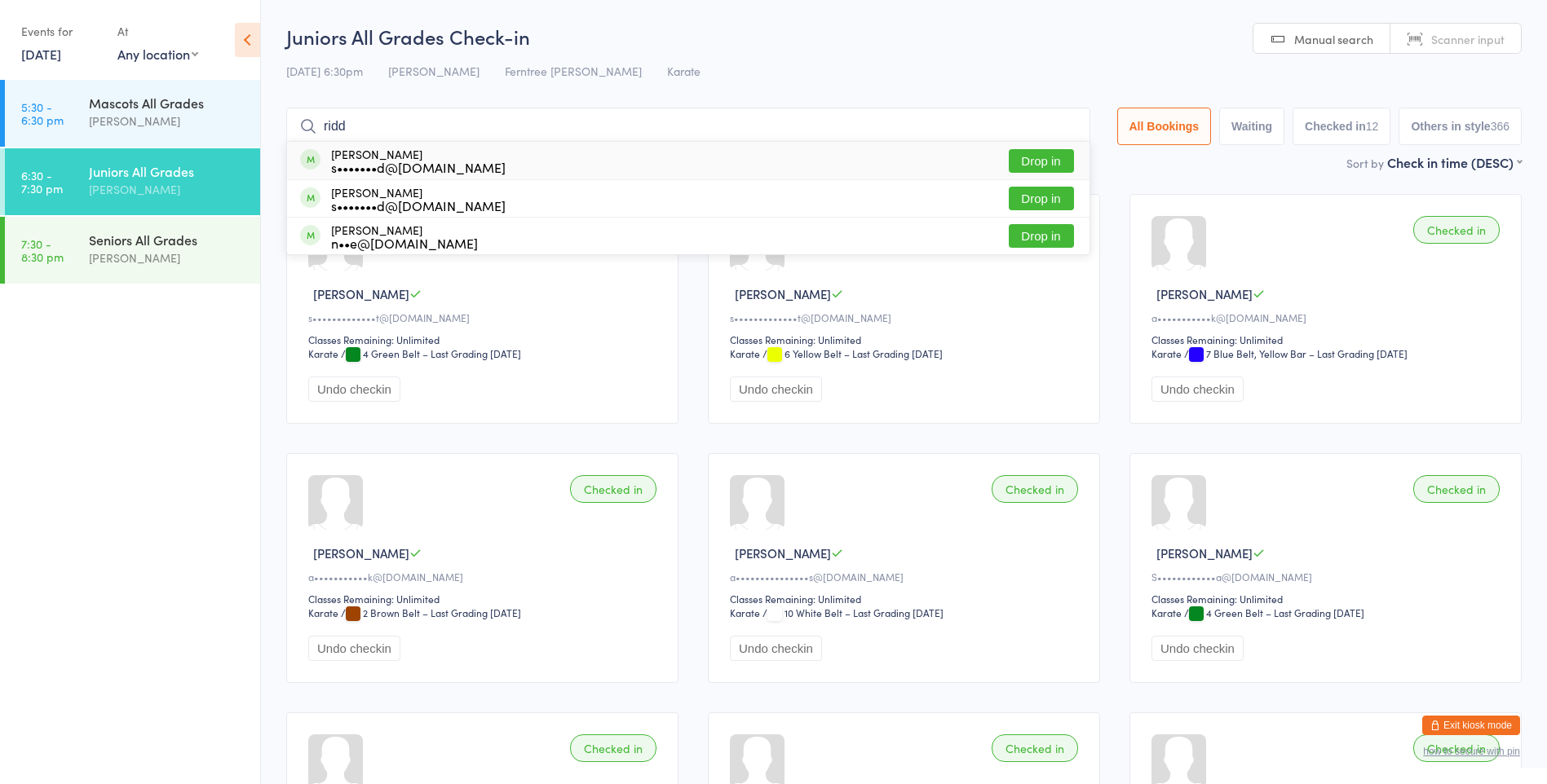
type input "ridd"
click at [1029, 160] on button "Drop in" at bounding box center [1042, 161] width 66 height 24
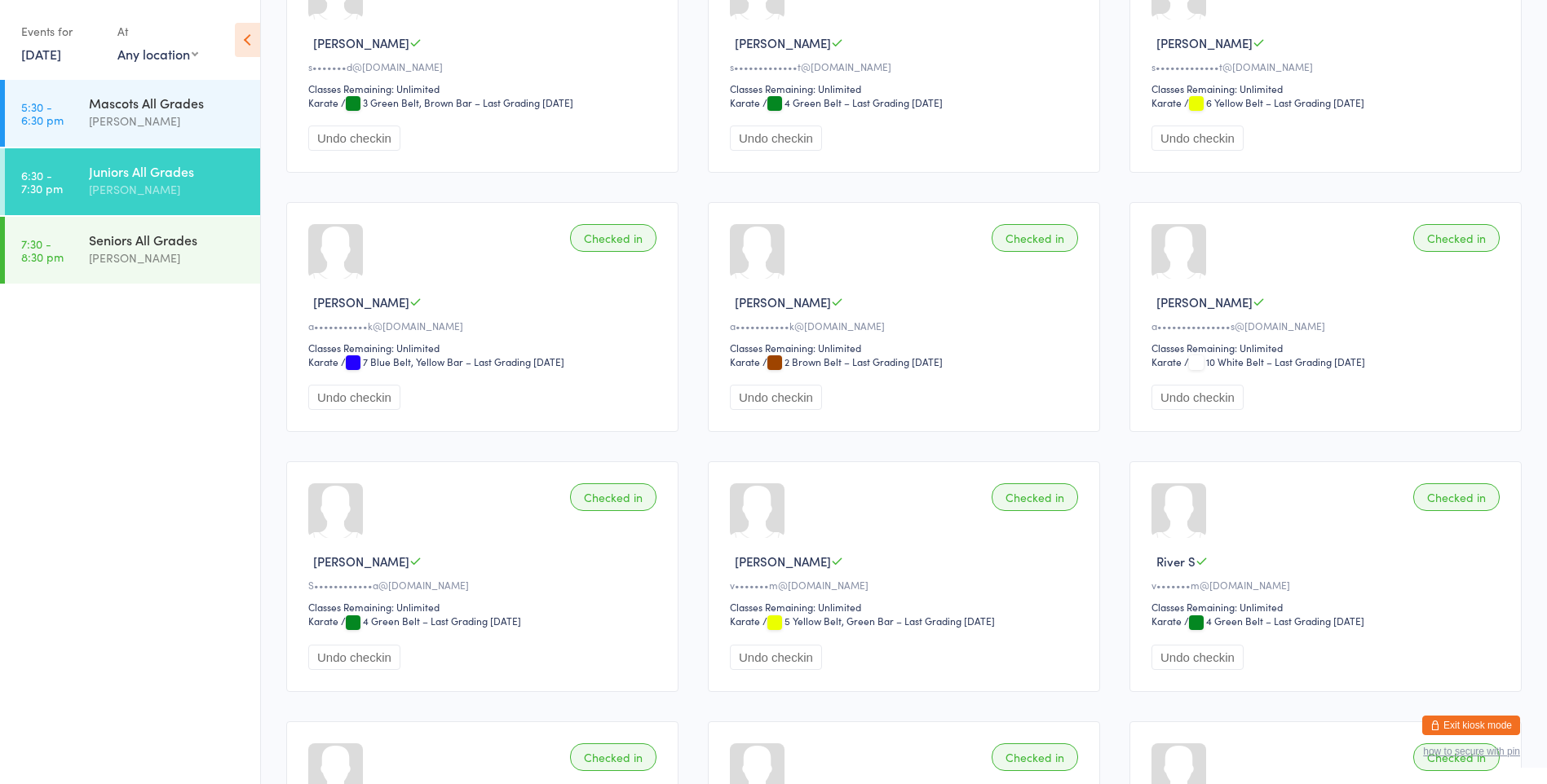
scroll to position [244, 0]
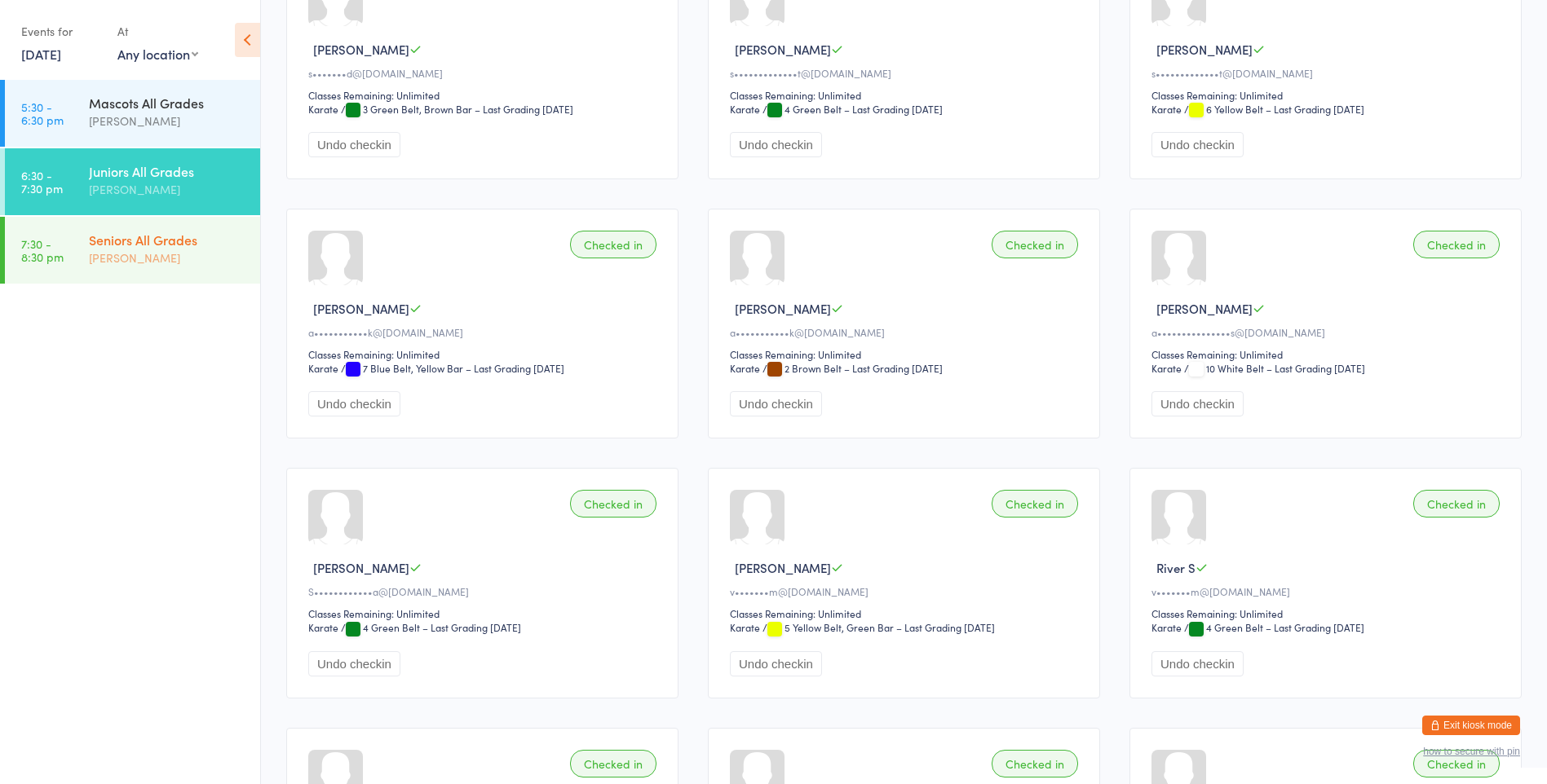
click at [116, 246] on div "Seniors All Grades" at bounding box center [168, 239] width 157 height 18
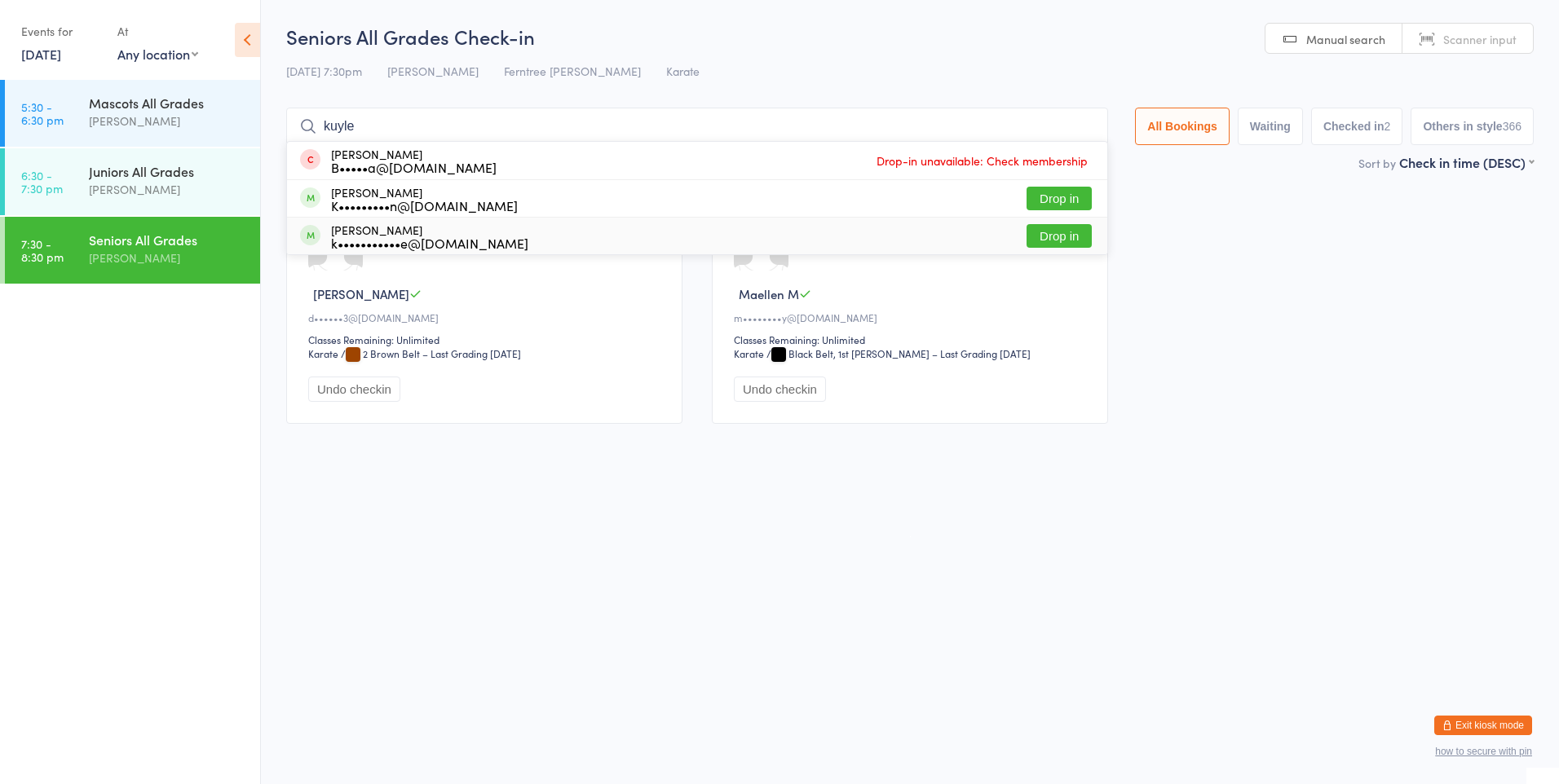
type input "kuyle"
click at [1047, 242] on button "Drop in" at bounding box center [1060, 236] width 66 height 24
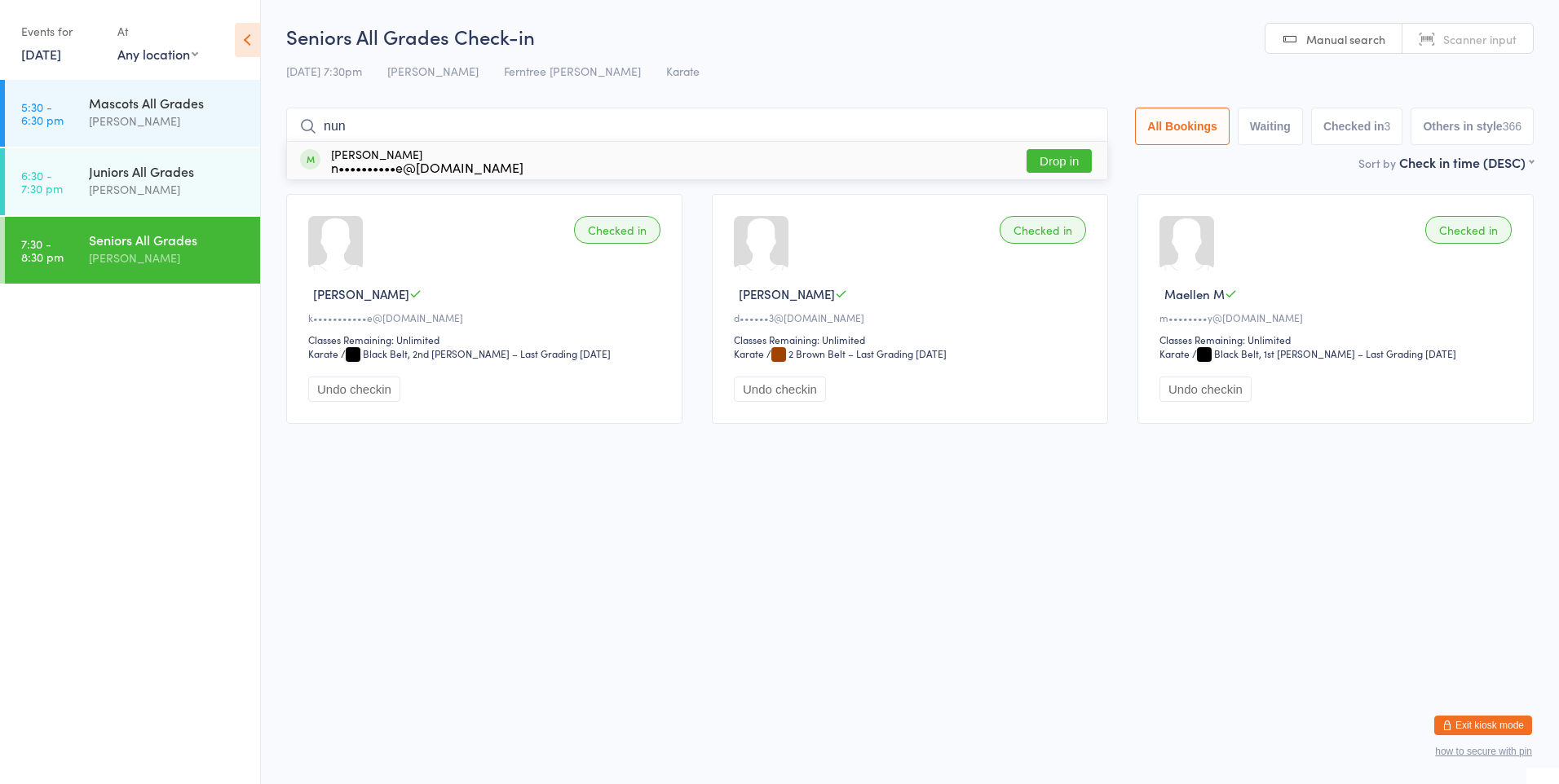
type input "nun"
click at [354, 162] on div "n••••••••••e@[DOMAIN_NAME]" at bounding box center [427, 167] width 193 height 13
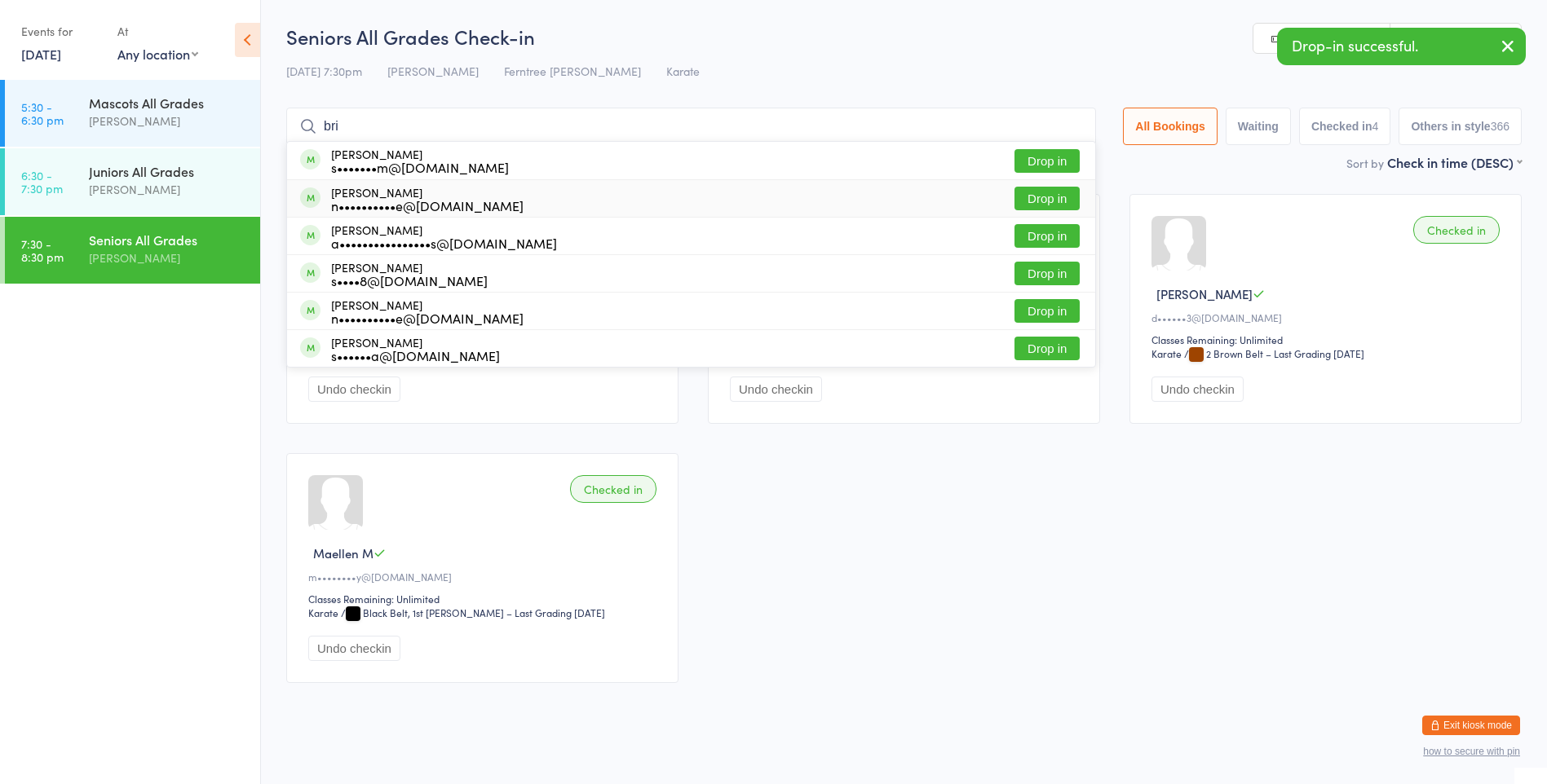
type input "bri"
click at [366, 204] on div "n••••••••••e@[DOMAIN_NAME]" at bounding box center [427, 204] width 193 height 13
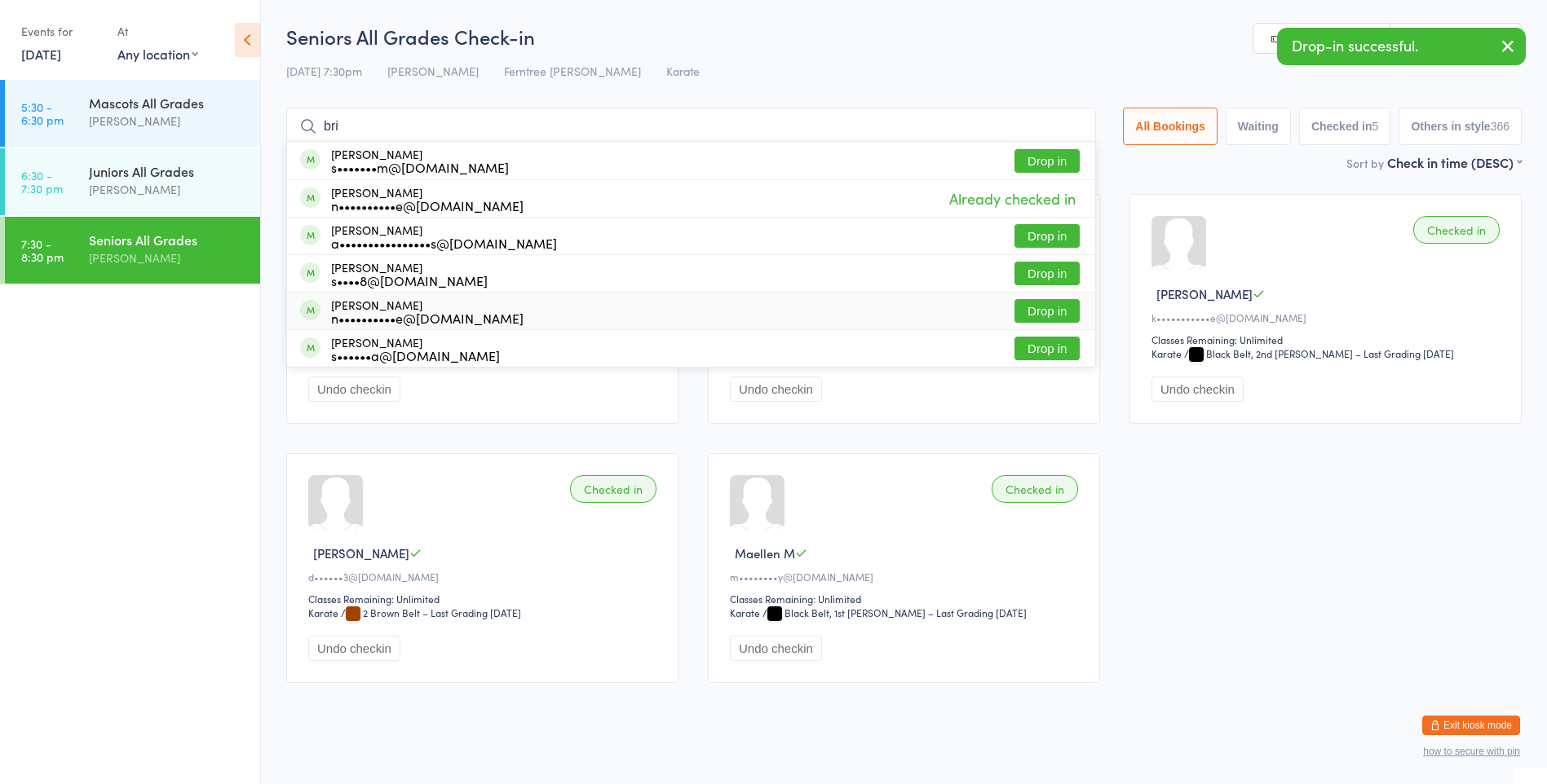
type input "bri"
click at [389, 315] on div "n••••••••••e@[DOMAIN_NAME]" at bounding box center [427, 318] width 193 height 13
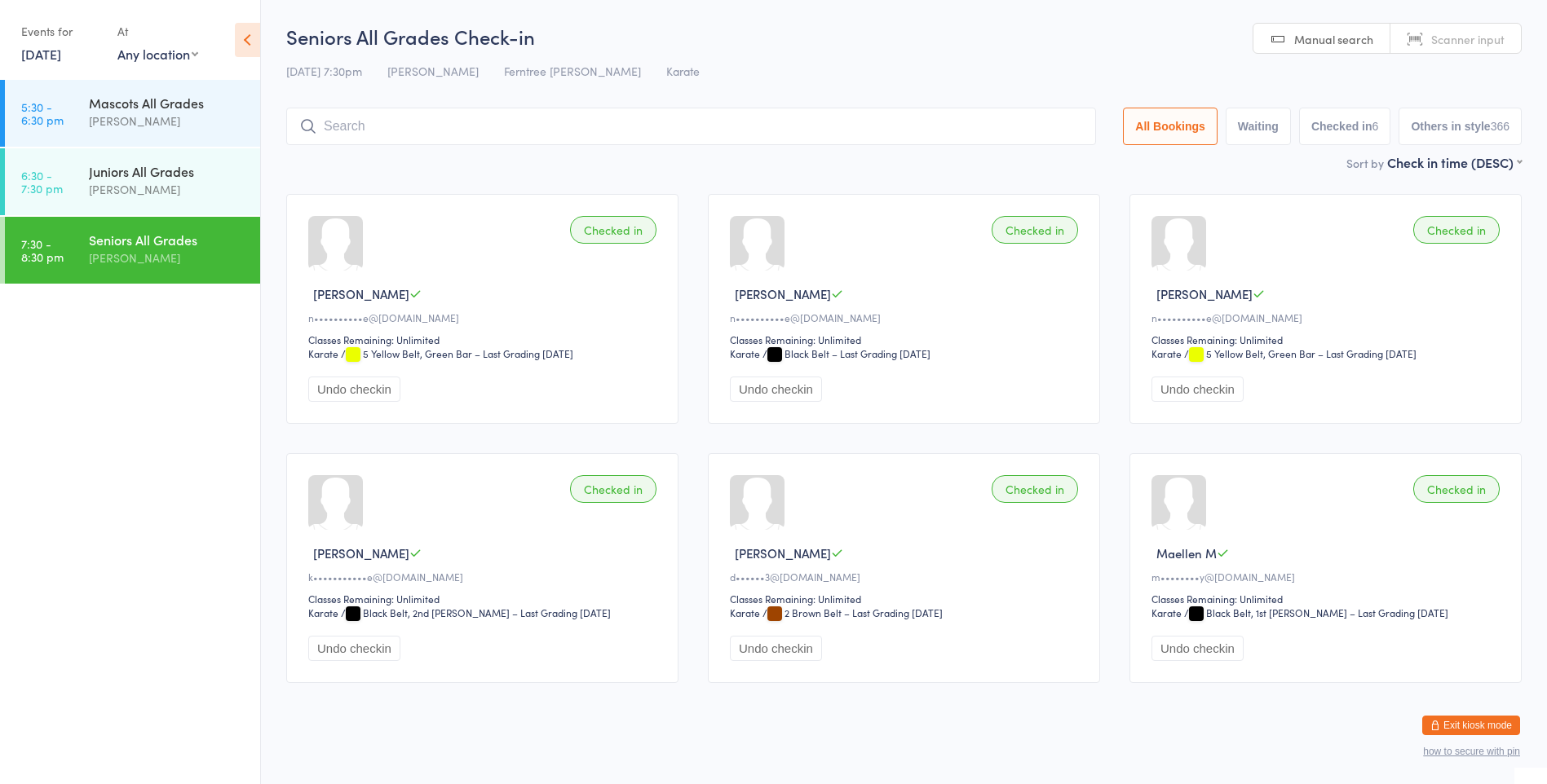
click at [426, 130] on input "search" at bounding box center [690, 126] width 809 height 38
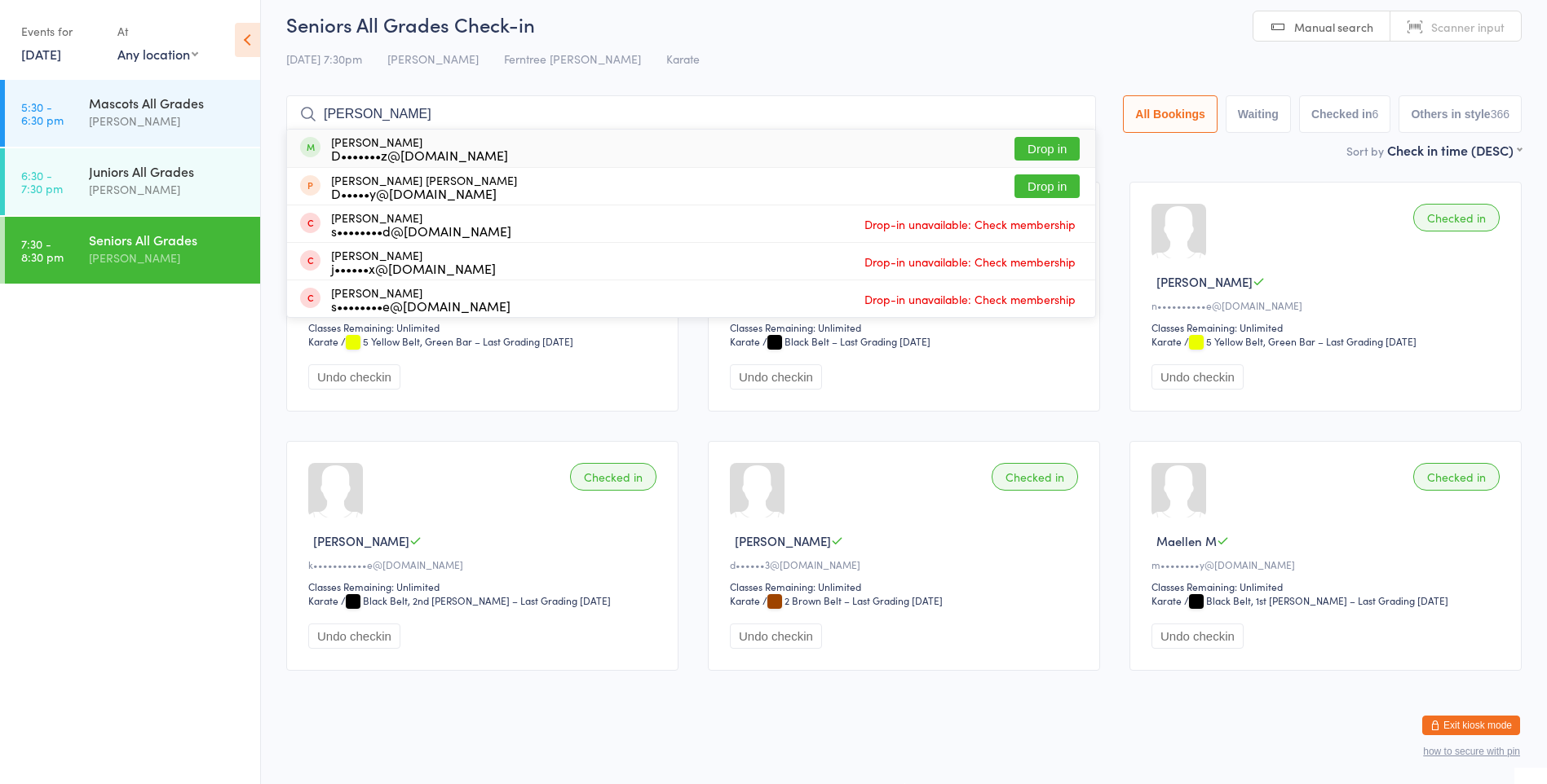
type input "[PERSON_NAME]"
click at [1015, 153] on button "Drop in" at bounding box center [1048, 149] width 66 height 24
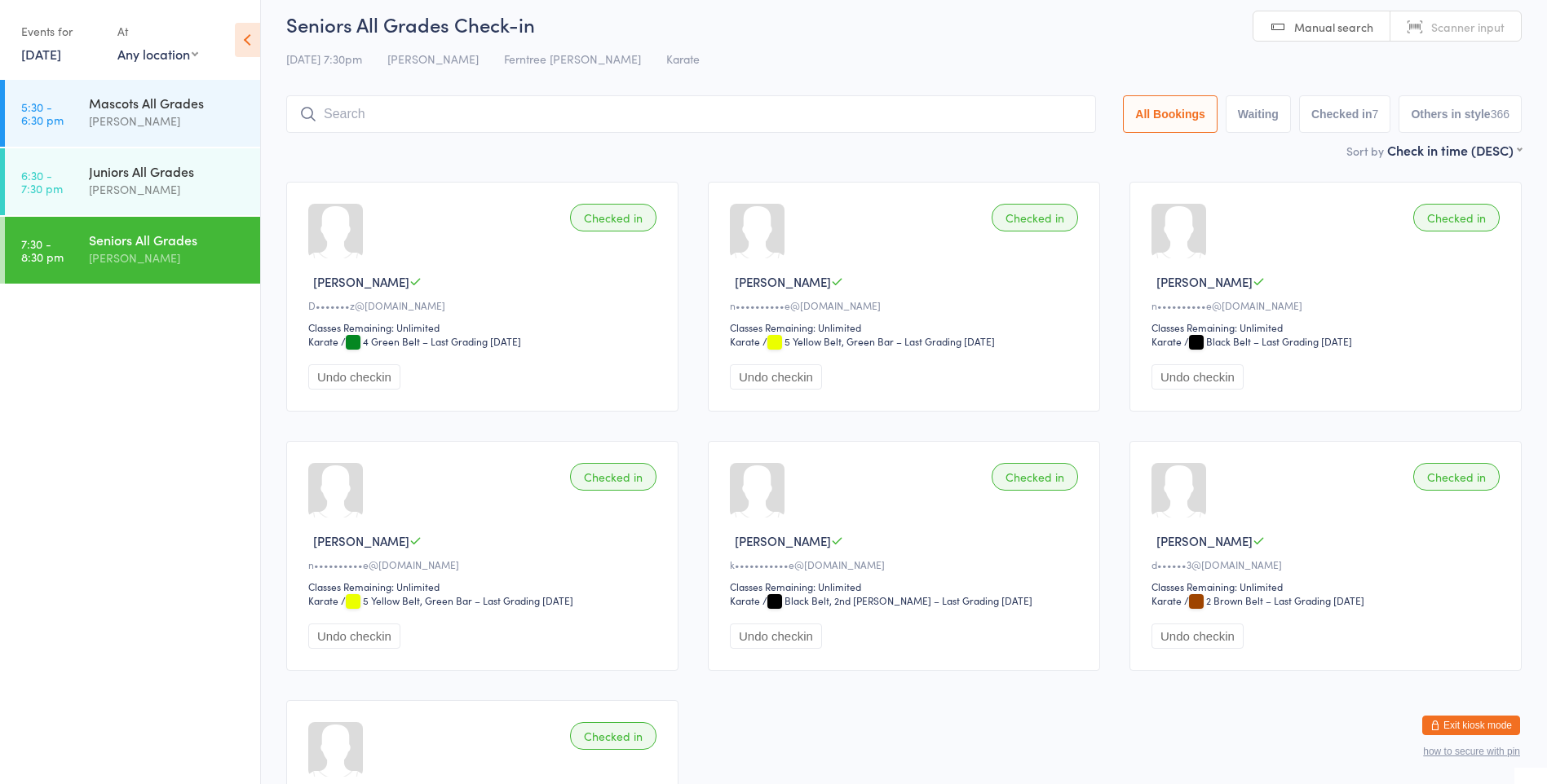
click at [139, 257] on div "[PERSON_NAME]" at bounding box center [168, 257] width 157 height 19
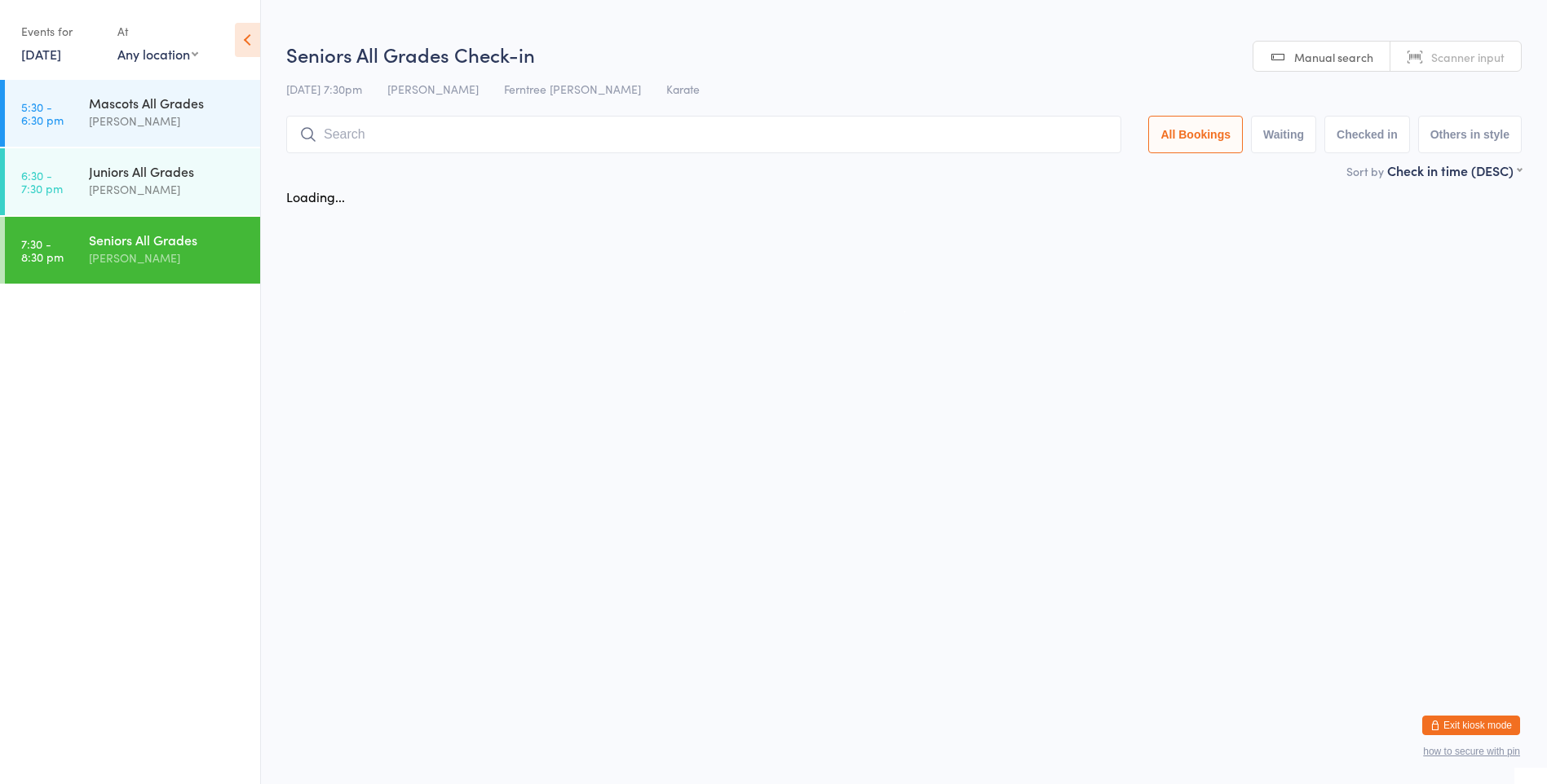
scroll to position [0, 0]
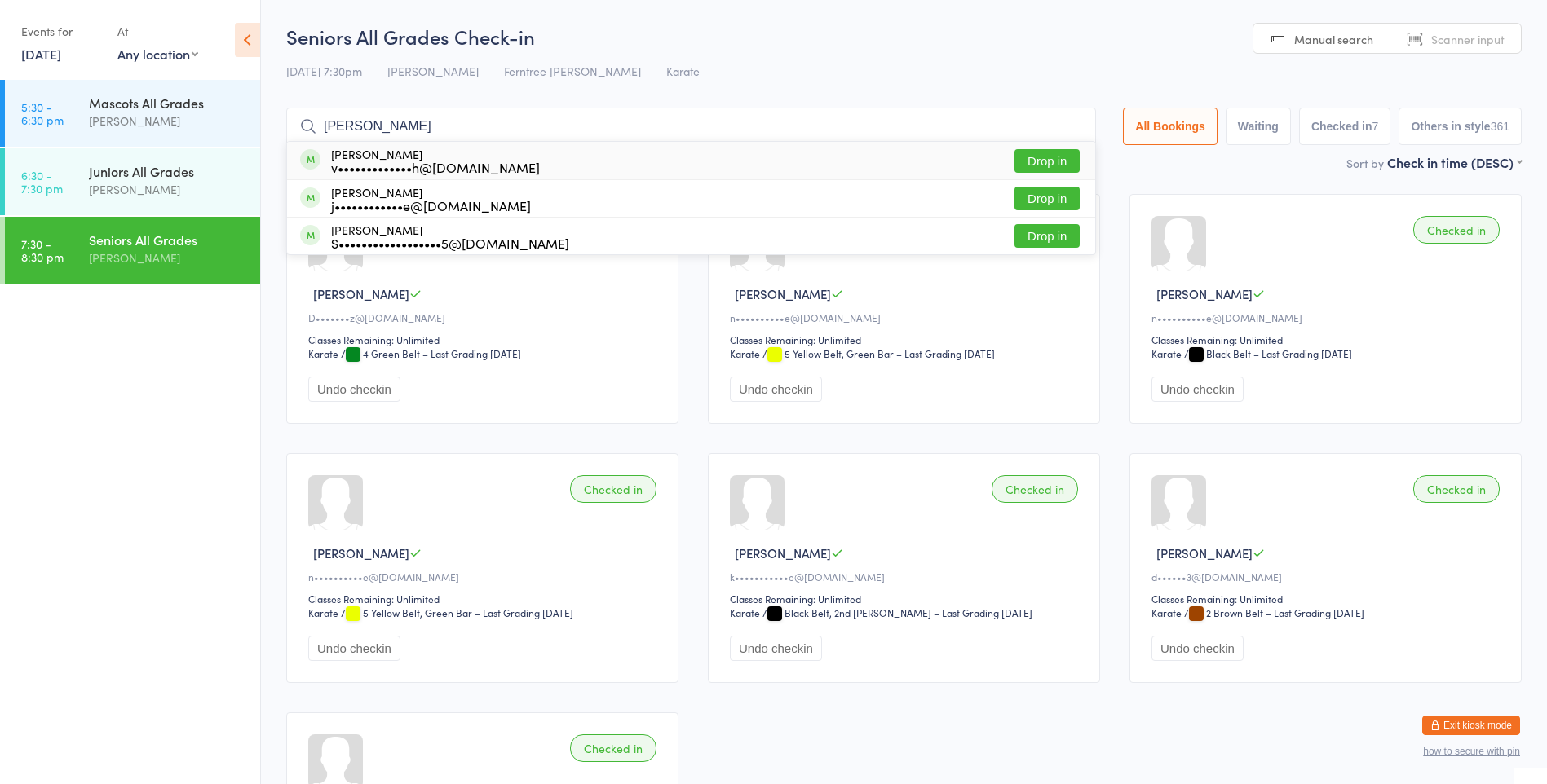
type input "[PERSON_NAME]"
click at [1040, 167] on button "Drop in" at bounding box center [1048, 161] width 66 height 24
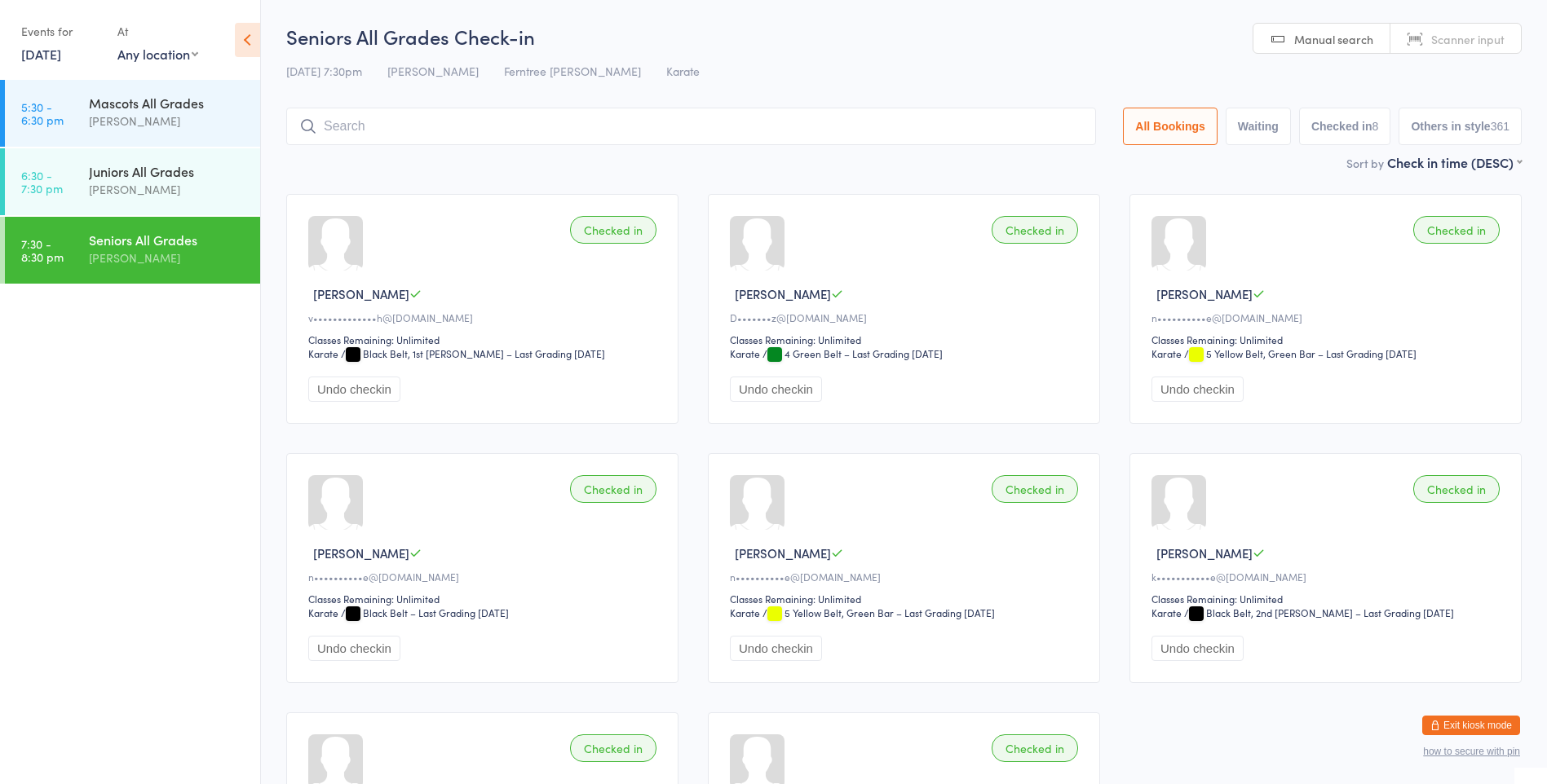
click at [412, 107] on input "search" at bounding box center [690, 126] width 809 height 38
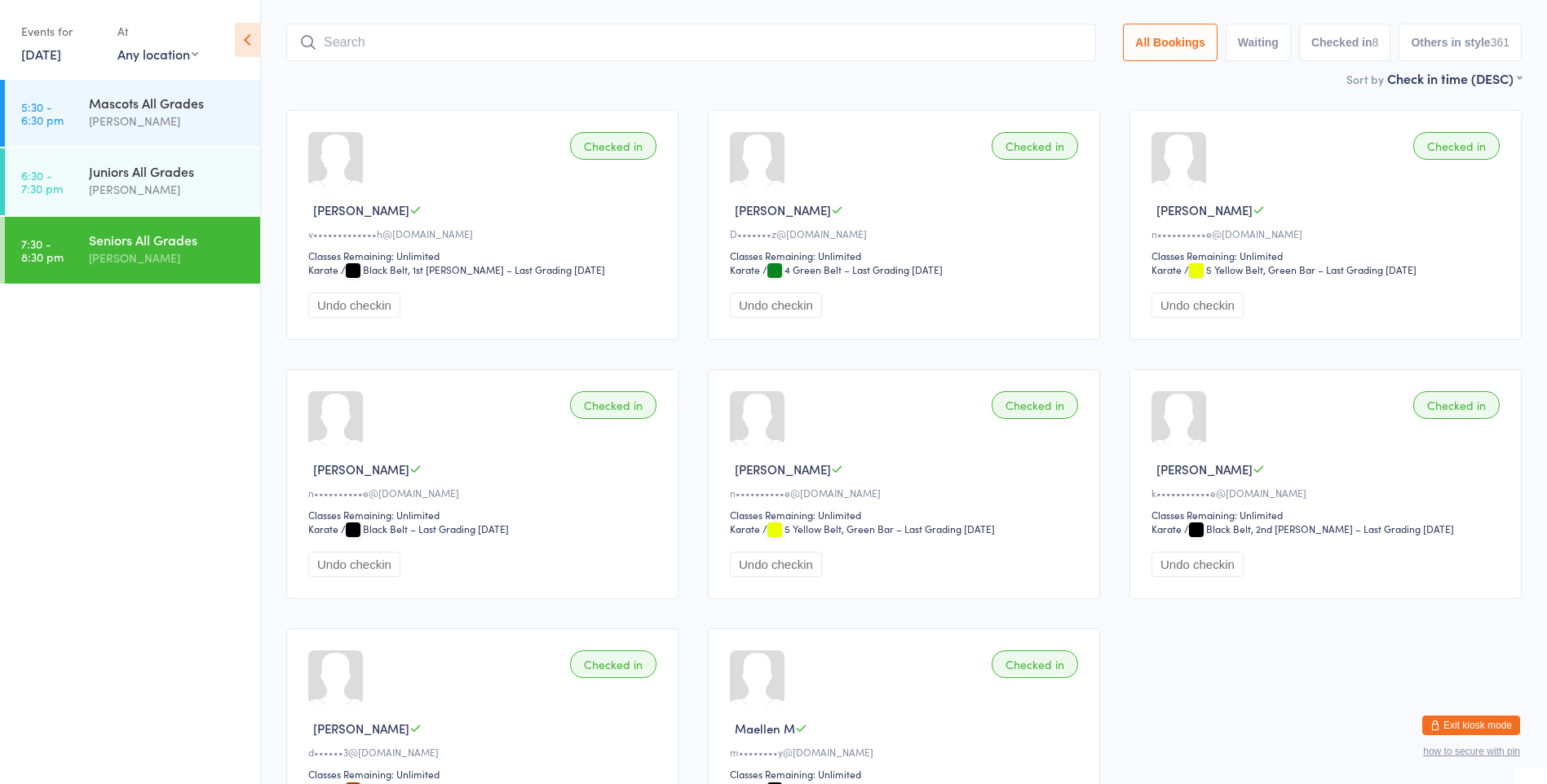
scroll to position [107, 0]
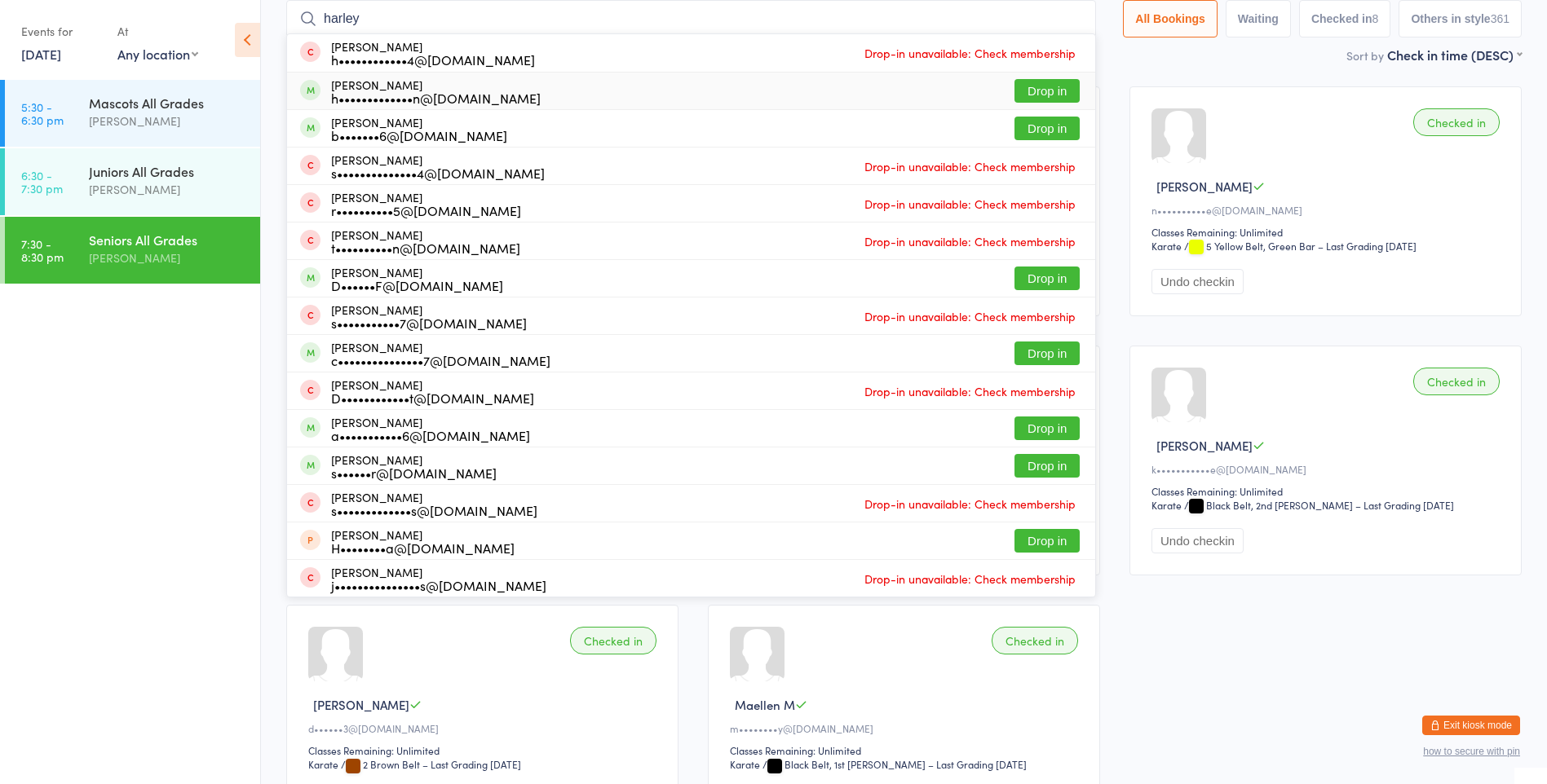
type input "harley"
click at [1016, 94] on button "Drop in" at bounding box center [1048, 91] width 66 height 24
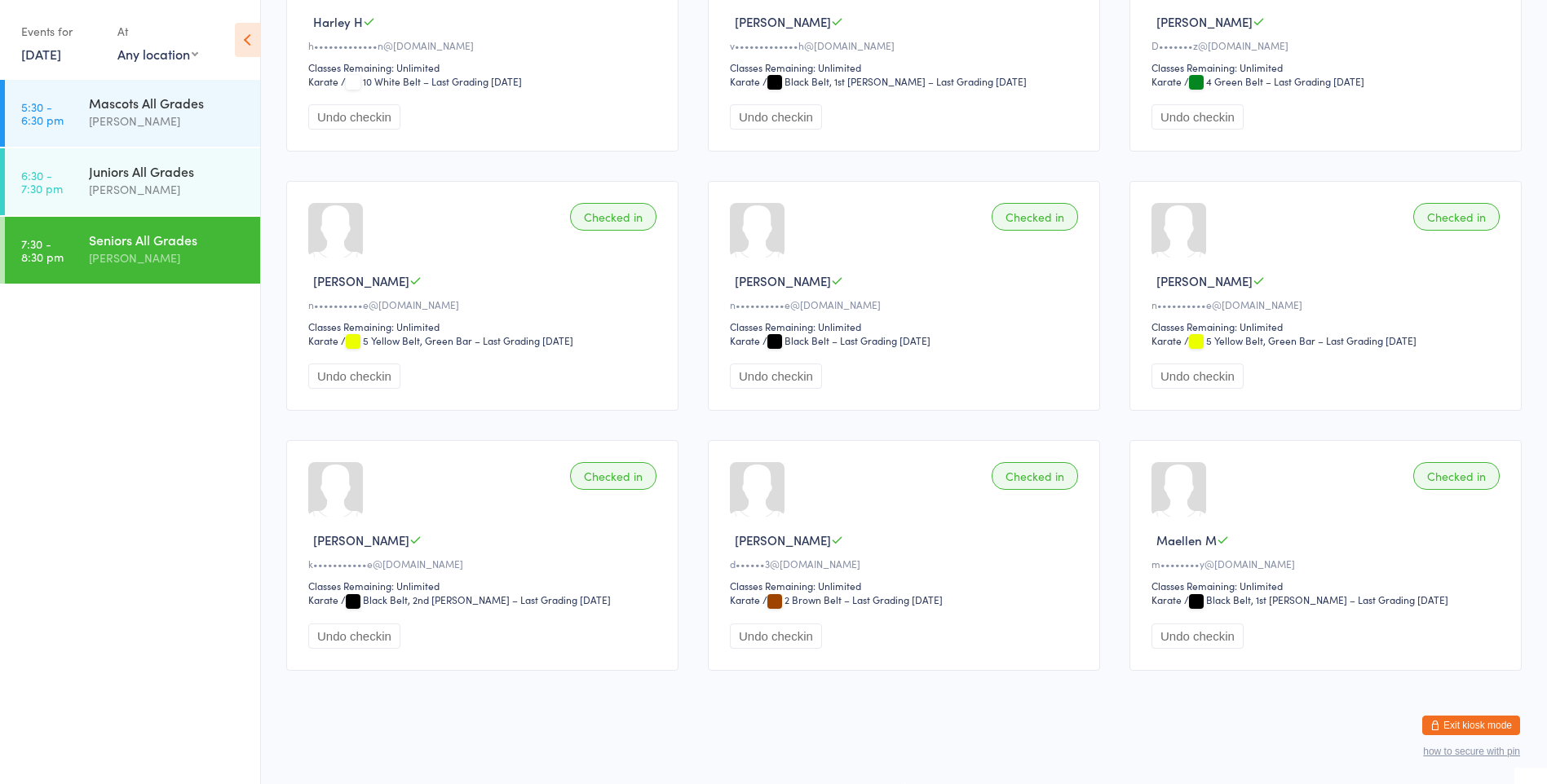
scroll to position [28, 0]
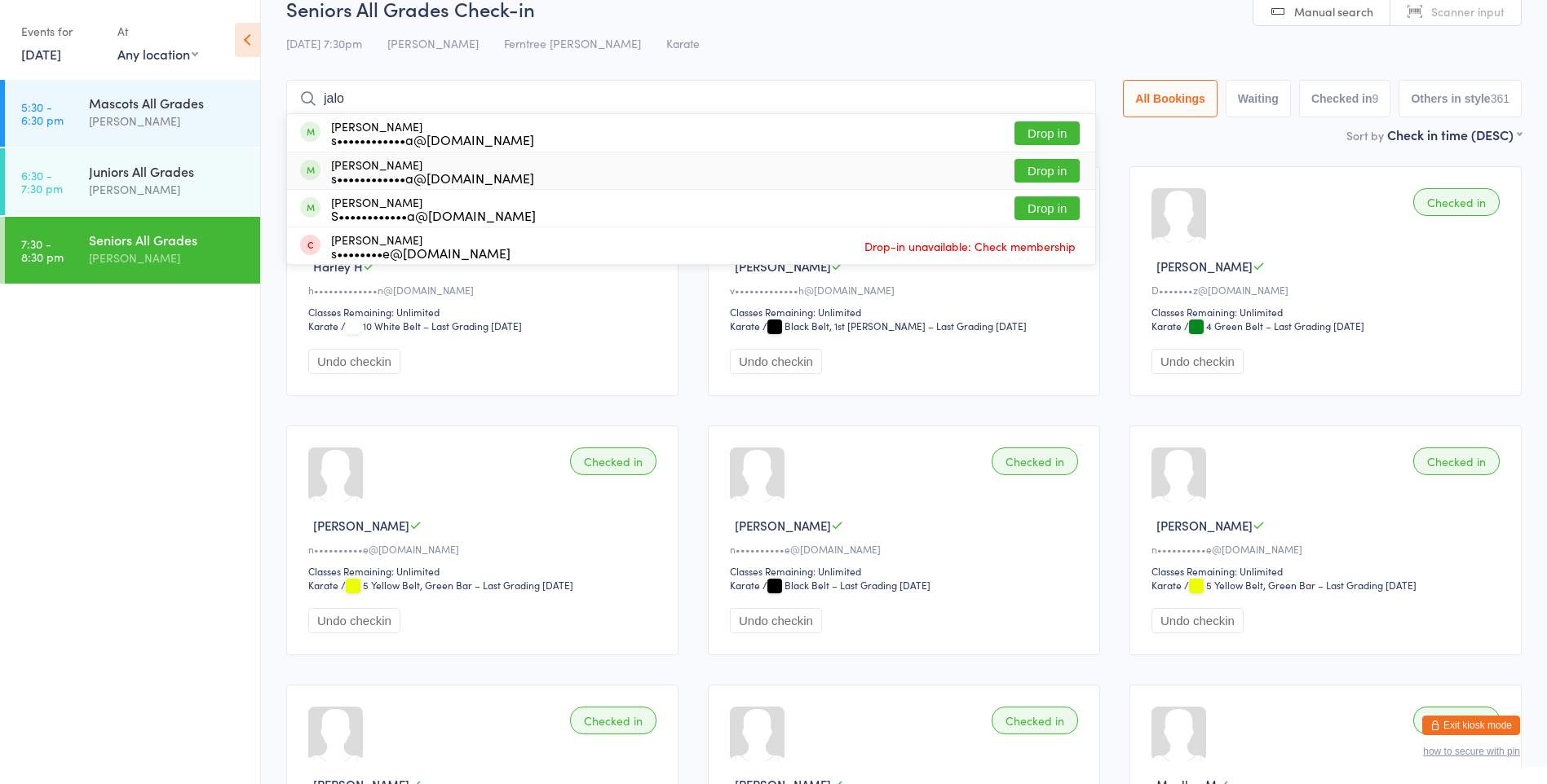
type input "jalo"
click at [1039, 173] on button "Drop in" at bounding box center [1048, 171] width 66 height 24
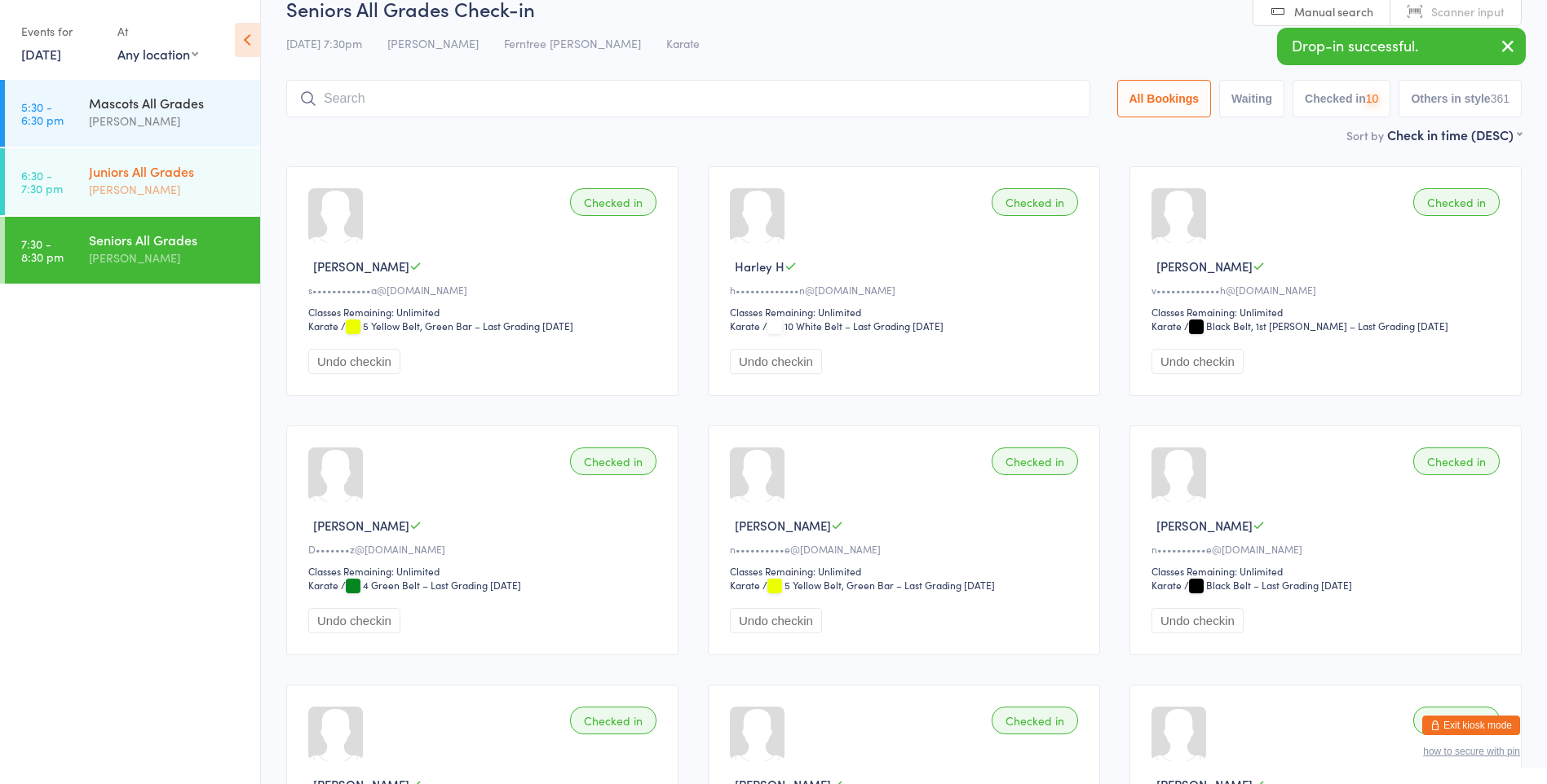
click at [152, 197] on div "[PERSON_NAME]" at bounding box center [168, 189] width 157 height 19
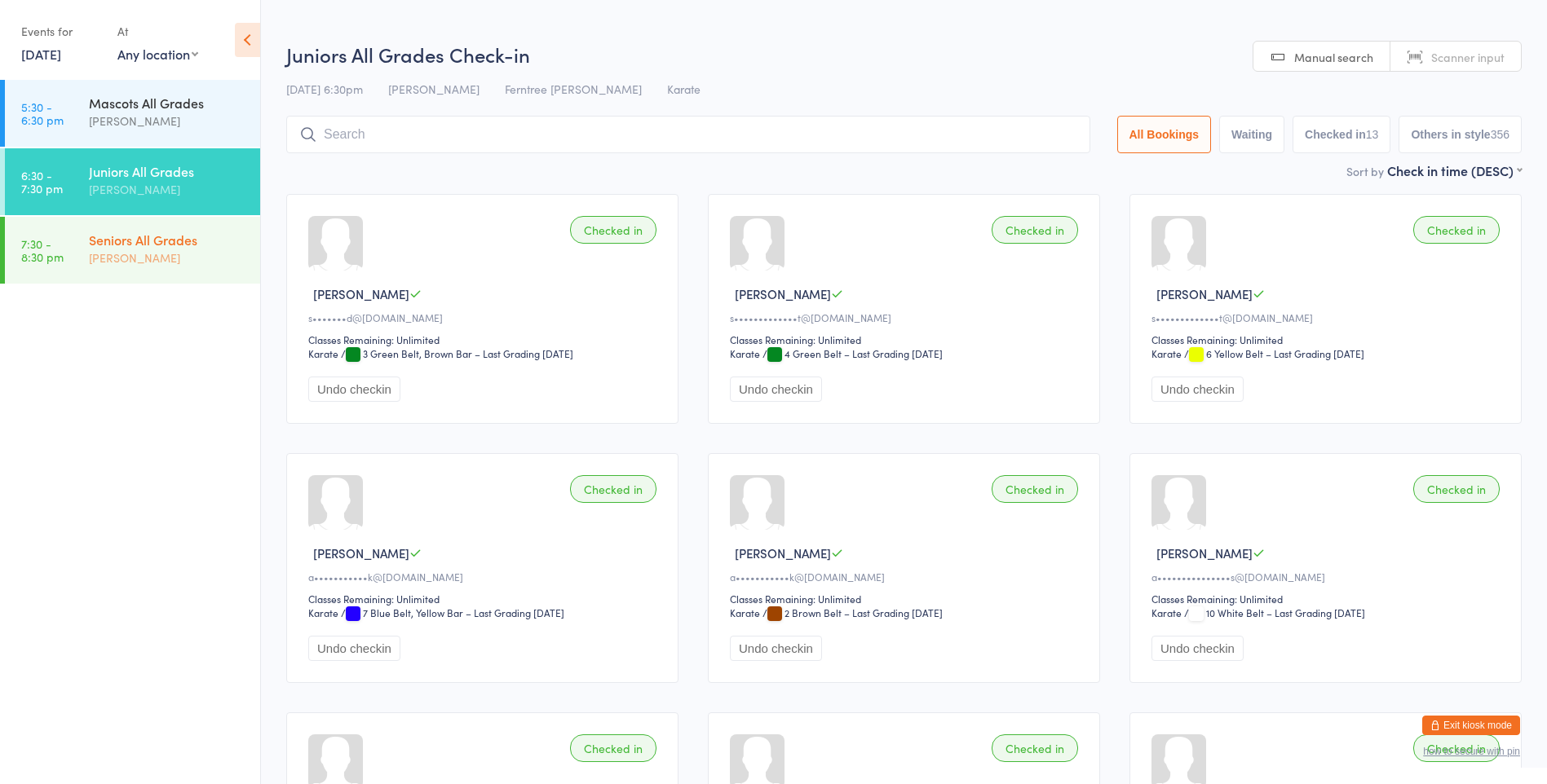
click at [199, 248] on div "Seniors All Grades" at bounding box center [168, 239] width 157 height 18
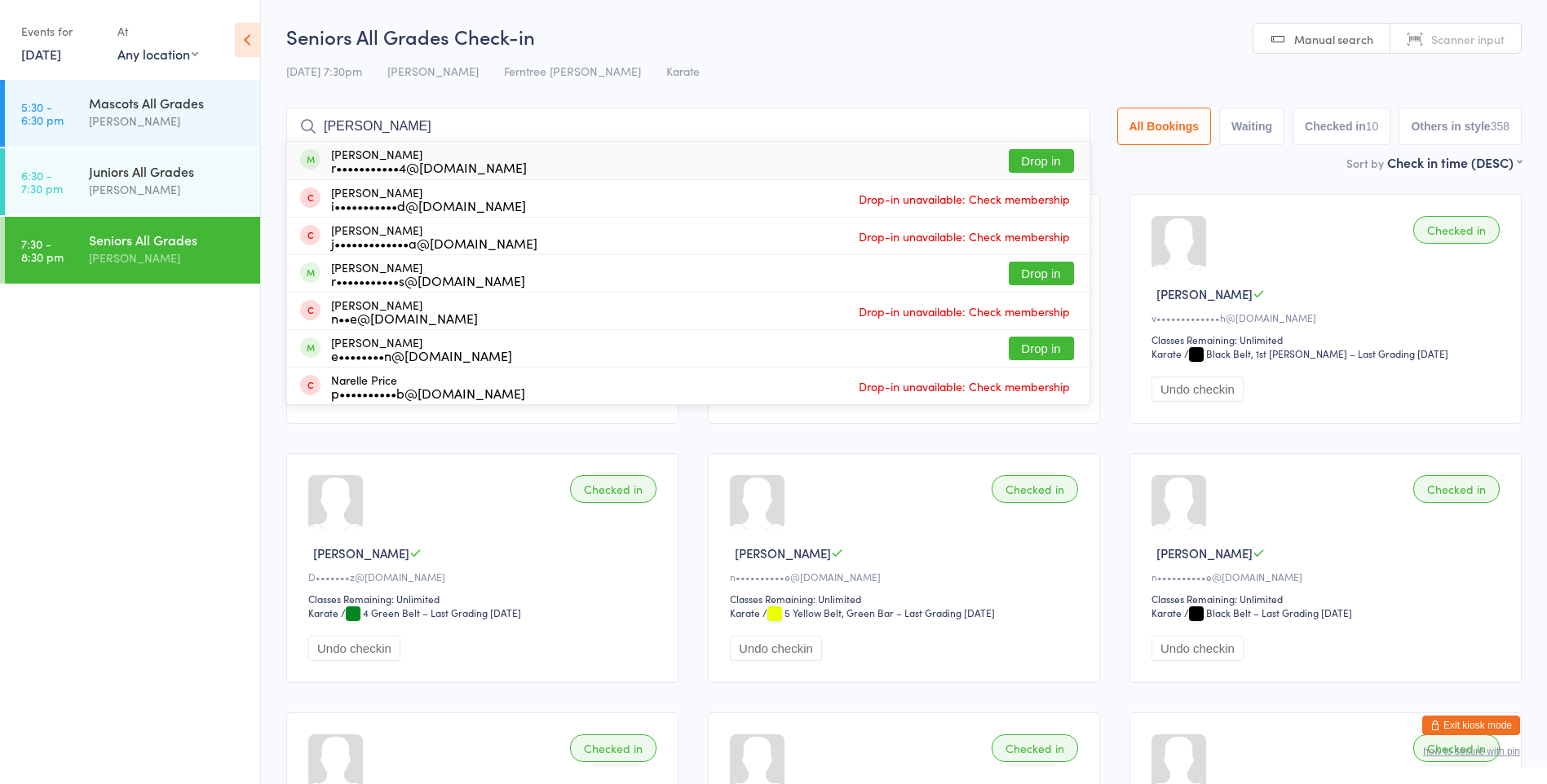
type input "[PERSON_NAME]"
click at [1029, 162] on button "Drop in" at bounding box center [1042, 161] width 66 height 24
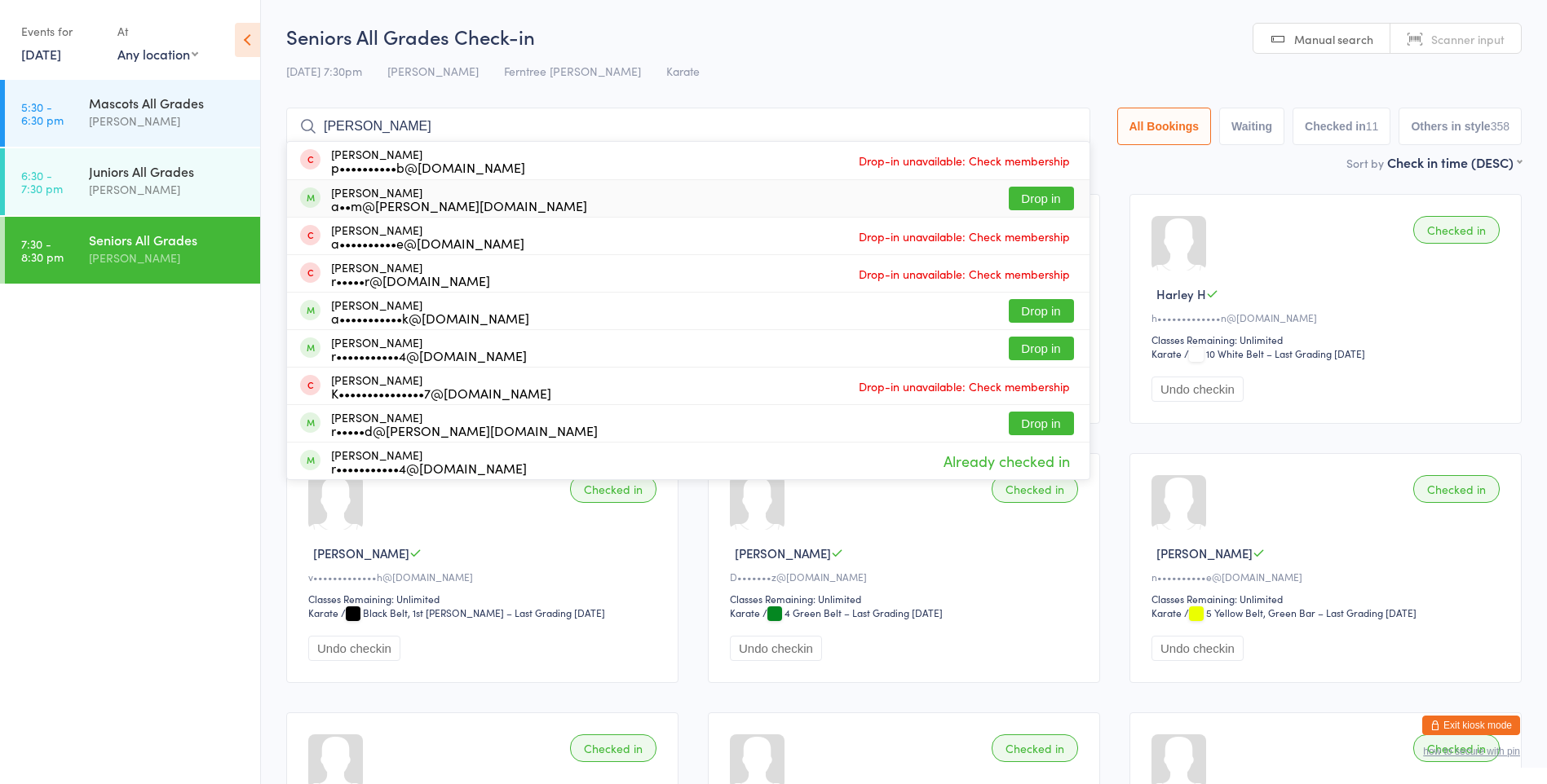
type input "[PERSON_NAME]"
click at [1015, 202] on button "Drop in" at bounding box center [1042, 198] width 66 height 24
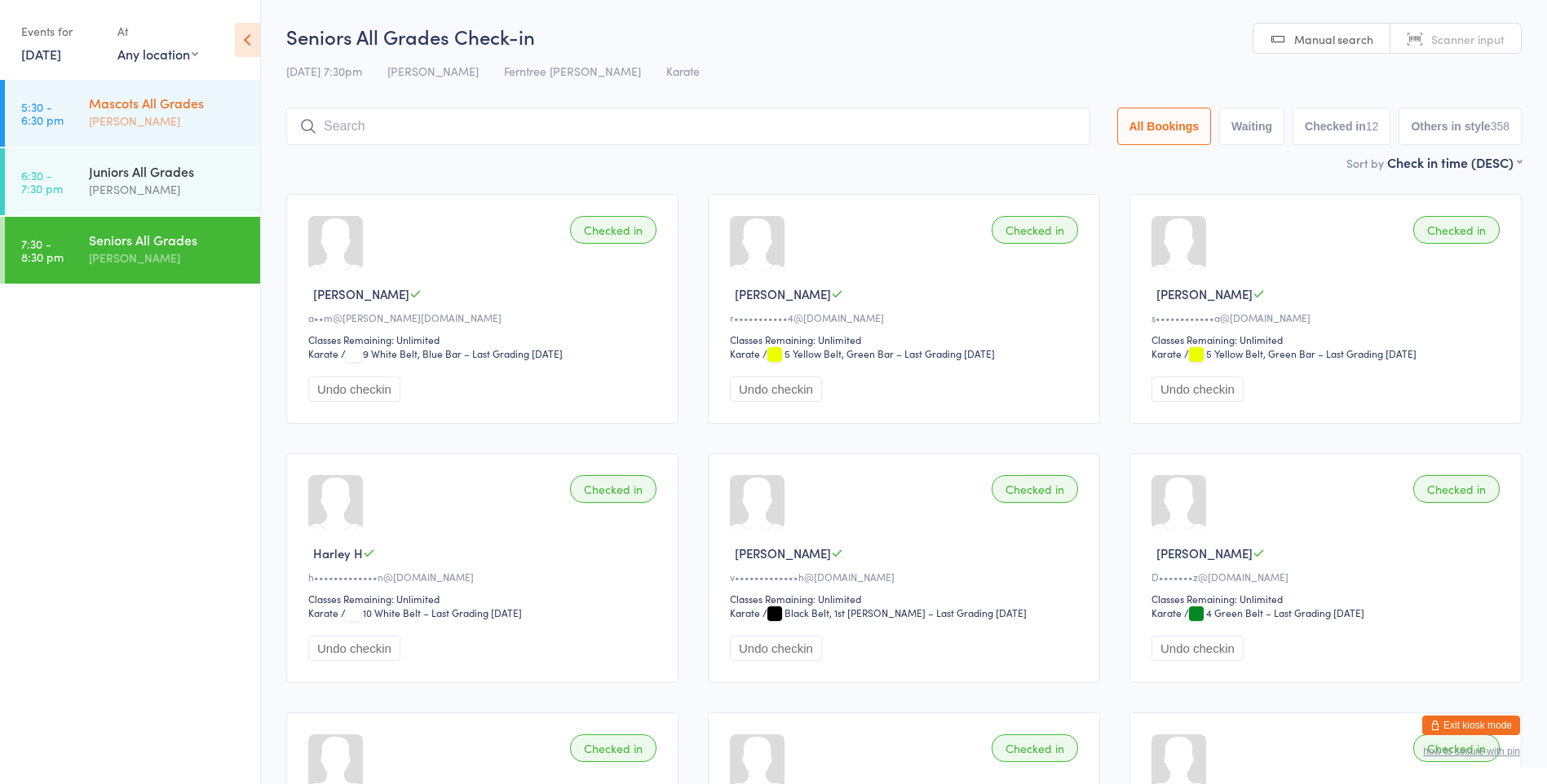
click at [157, 104] on div "Mascots All Grades" at bounding box center [168, 102] width 157 height 18
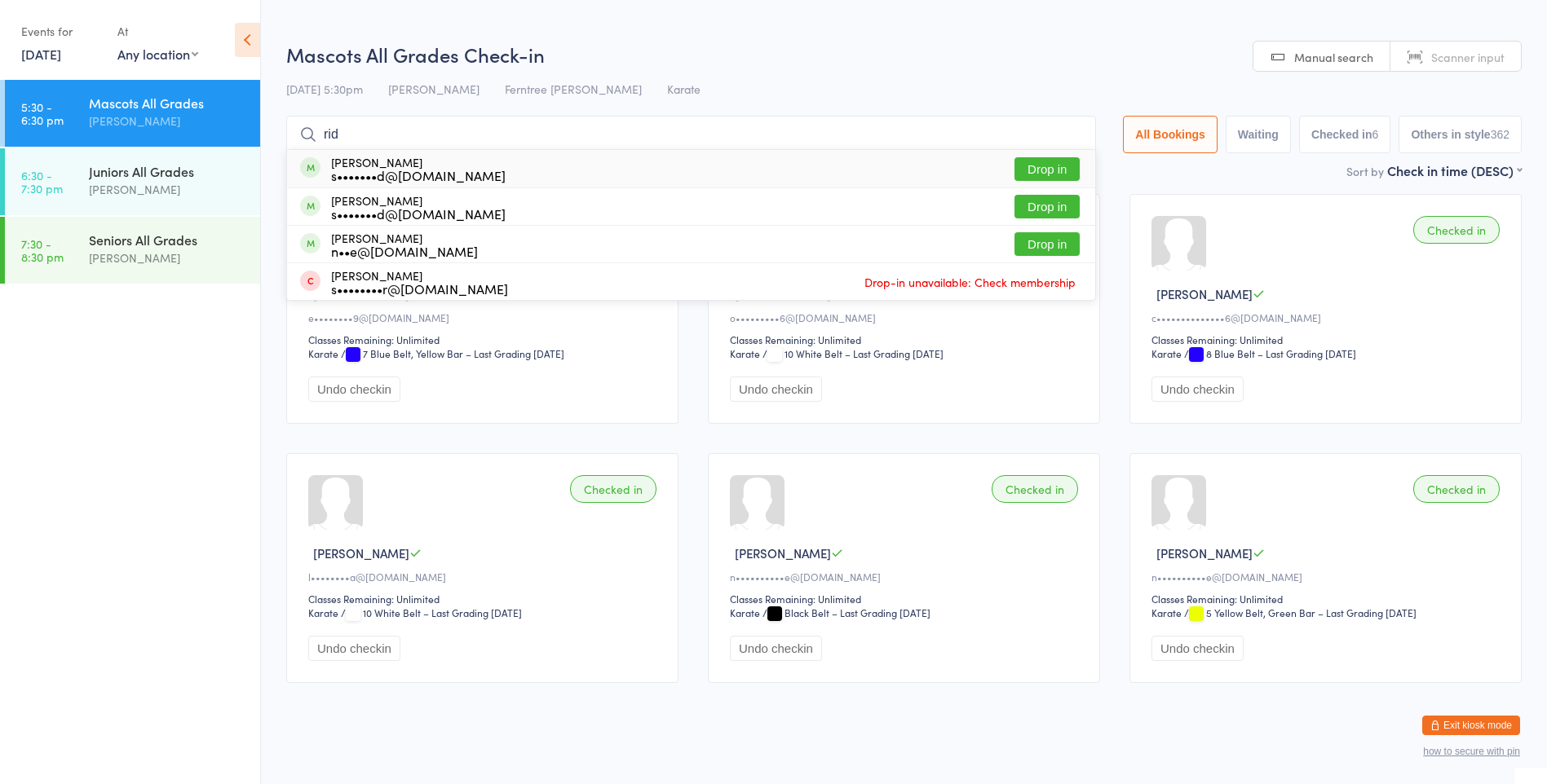
type input "rid"
click at [1041, 162] on button "Drop in" at bounding box center [1048, 169] width 66 height 24
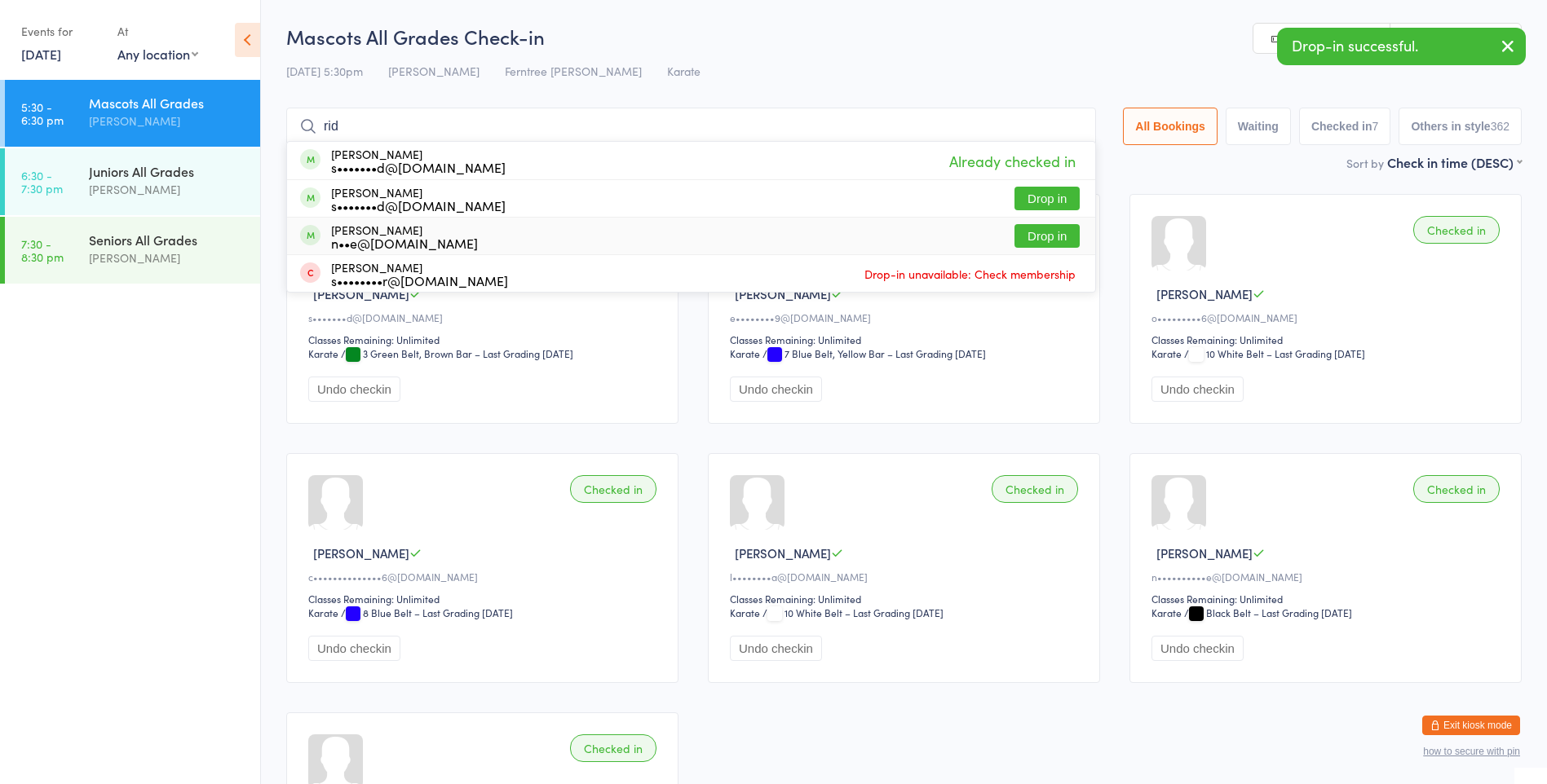
type input "rid"
click at [1071, 235] on button "Drop in" at bounding box center [1048, 236] width 66 height 24
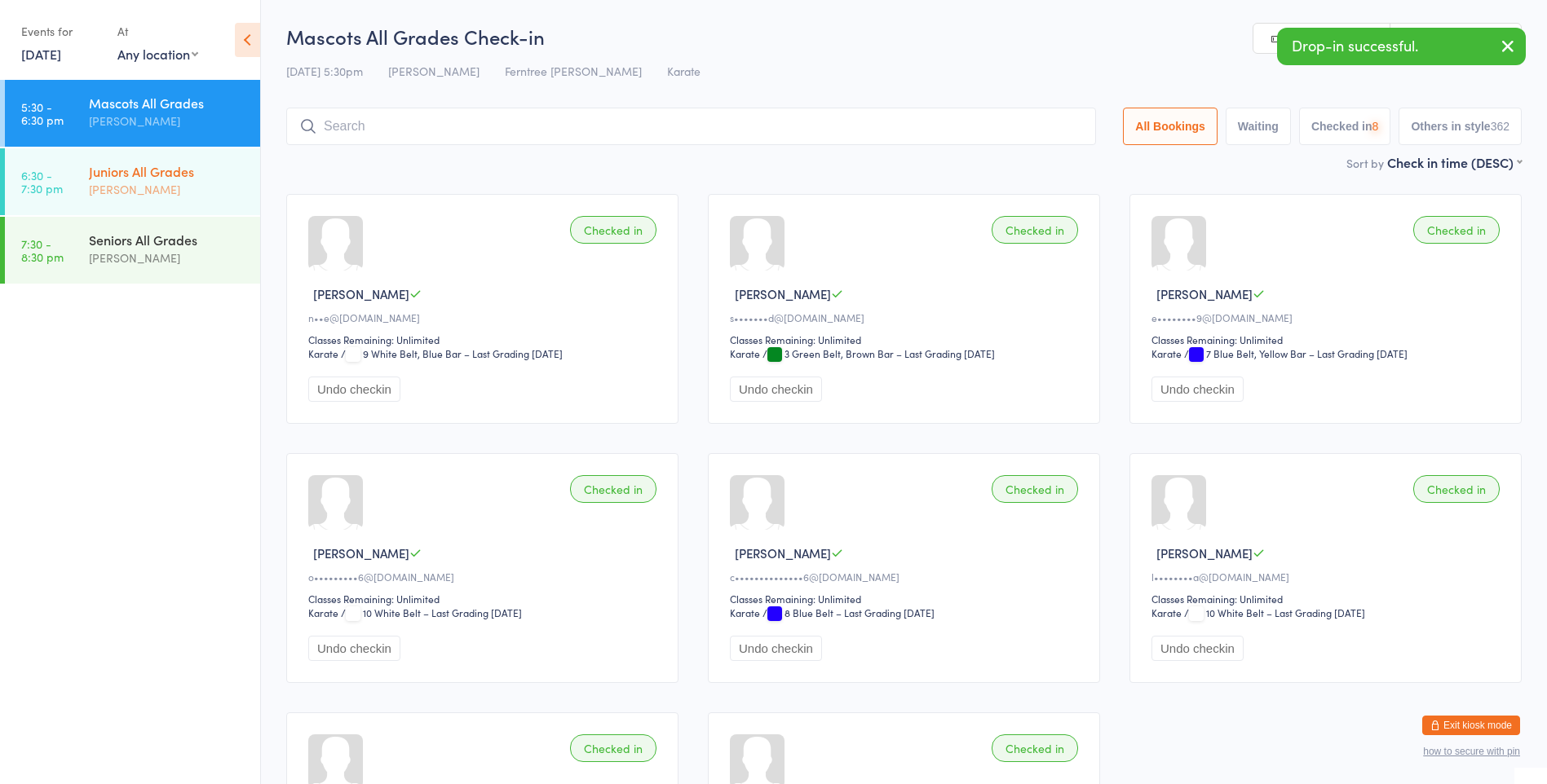
click at [88, 166] on link "6:30 - 7:30 pm Juniors All Grades [PERSON_NAME]" at bounding box center [132, 181] width 255 height 66
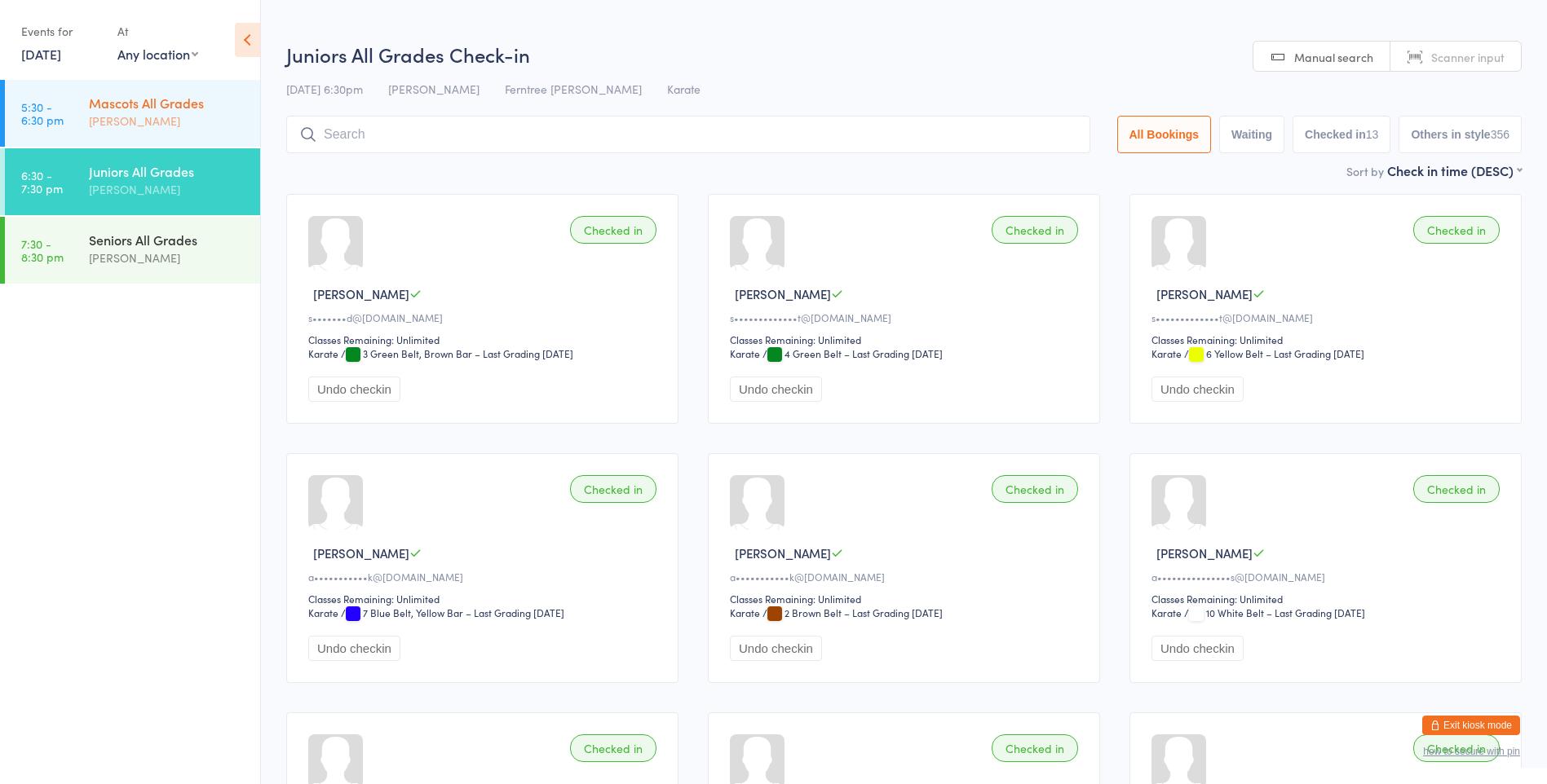
click at [211, 103] on div "Mascots All Grades" at bounding box center [168, 102] width 157 height 18
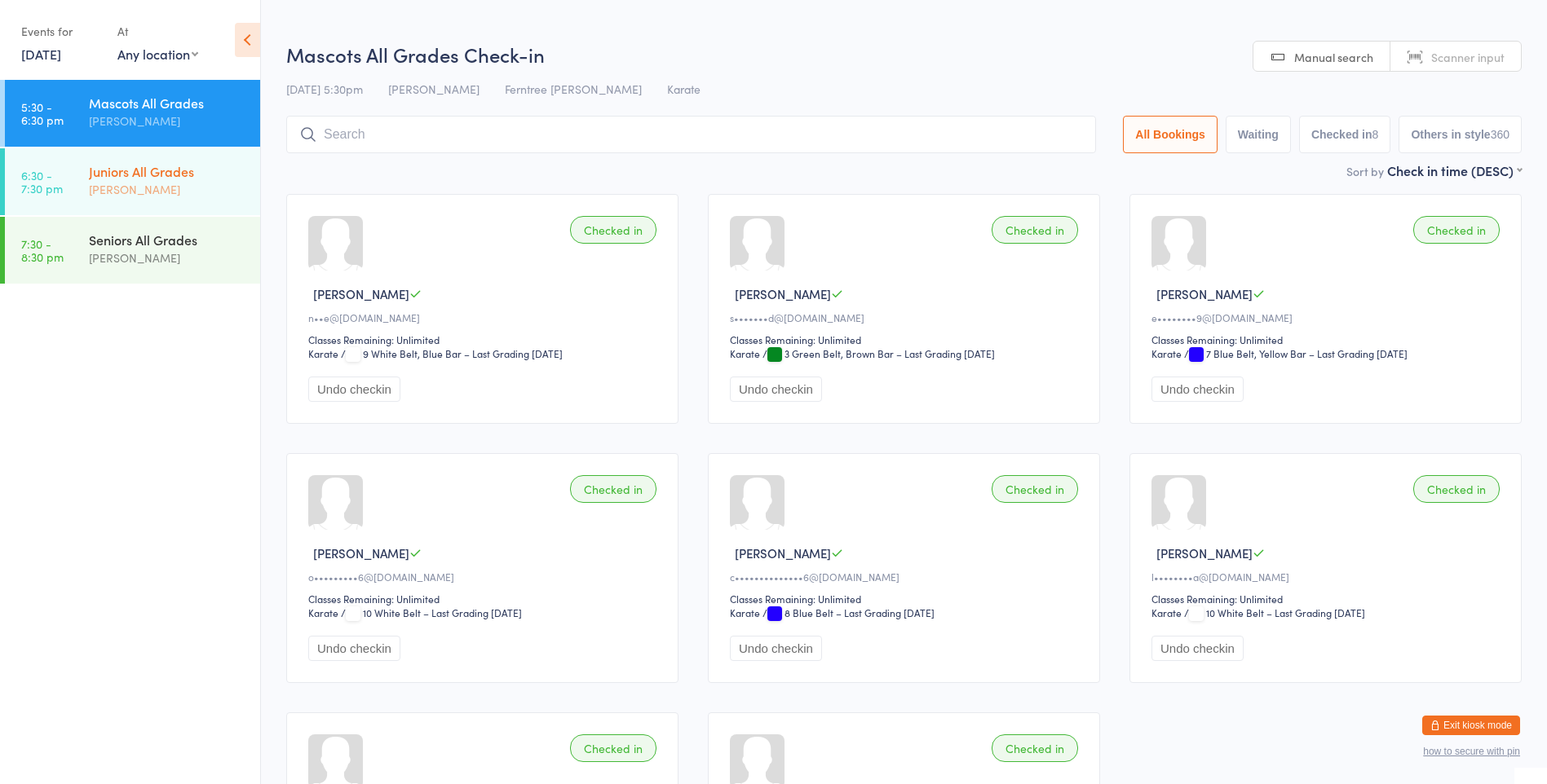
click at [191, 191] on div "[PERSON_NAME]" at bounding box center [168, 189] width 157 height 19
